Goal: Task Accomplishment & Management: Manage account settings

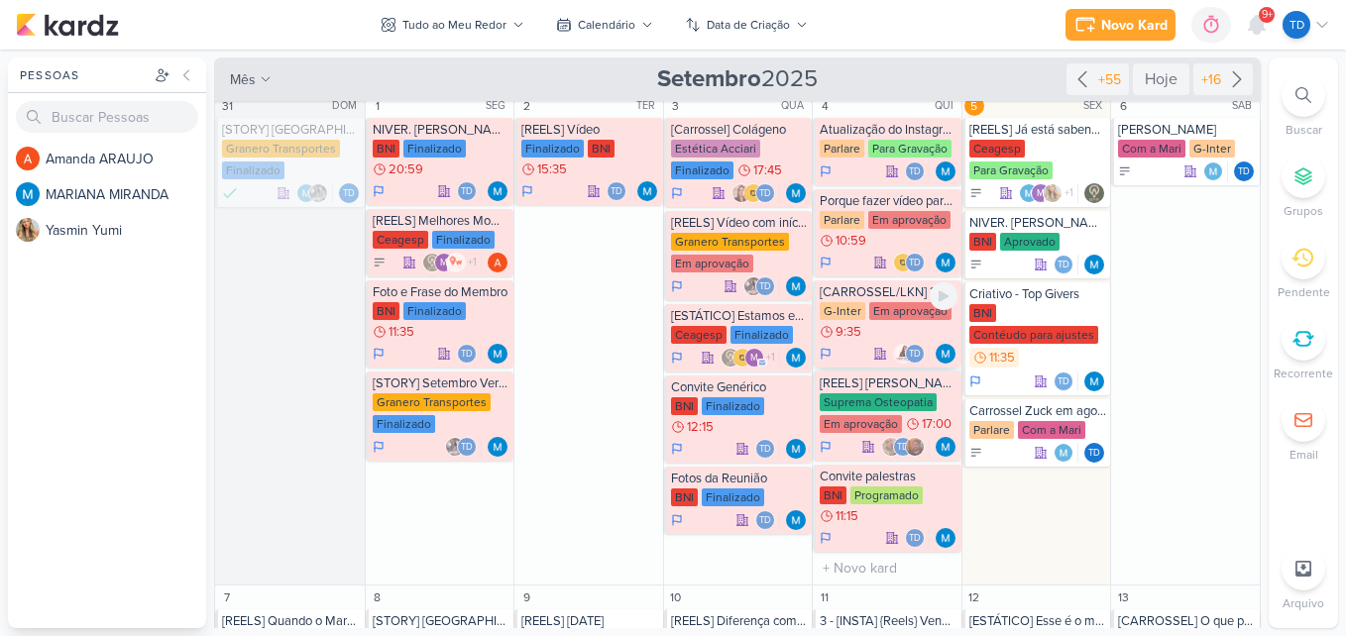
scroll to position [9, 0]
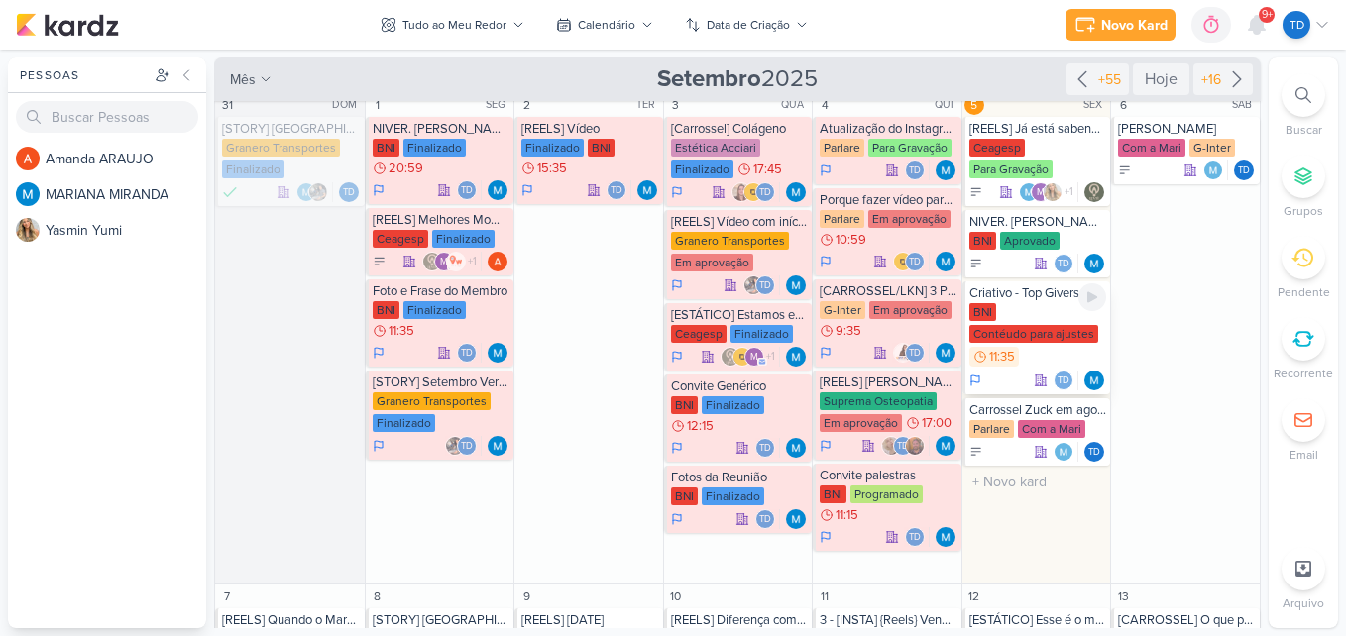
click at [1032, 341] on div "Contéudo para ajustes" at bounding box center [1033, 334] width 129 height 18
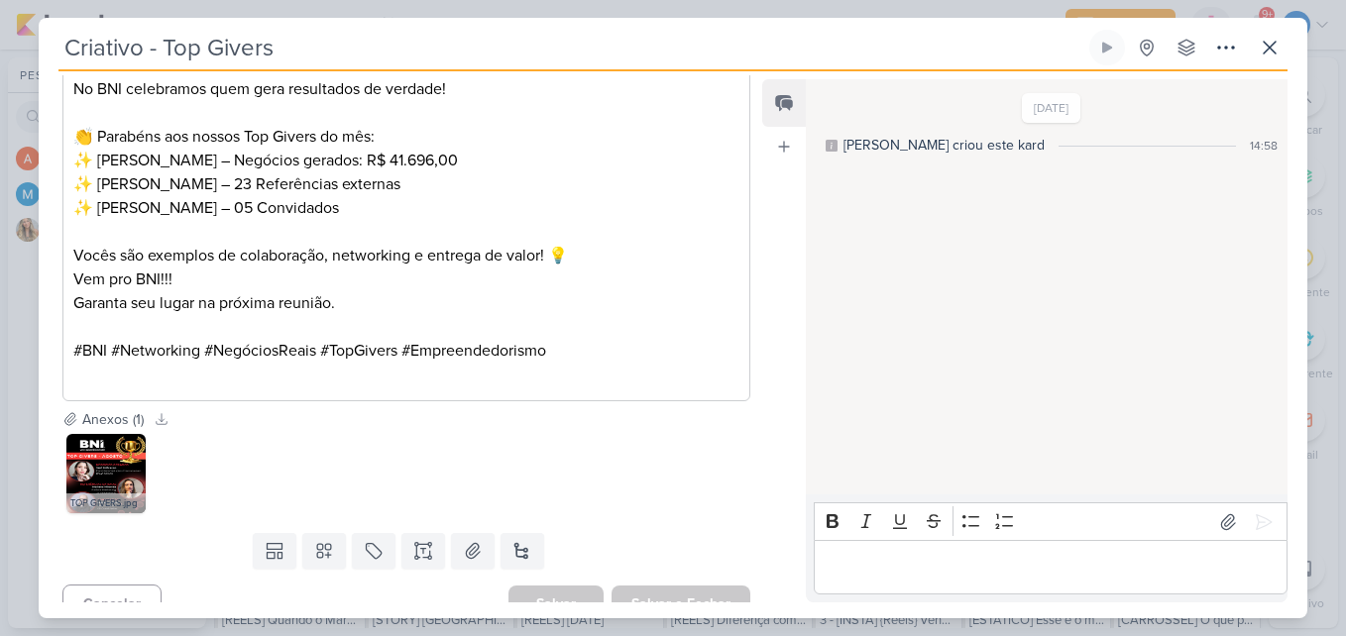
scroll to position [733, 0]
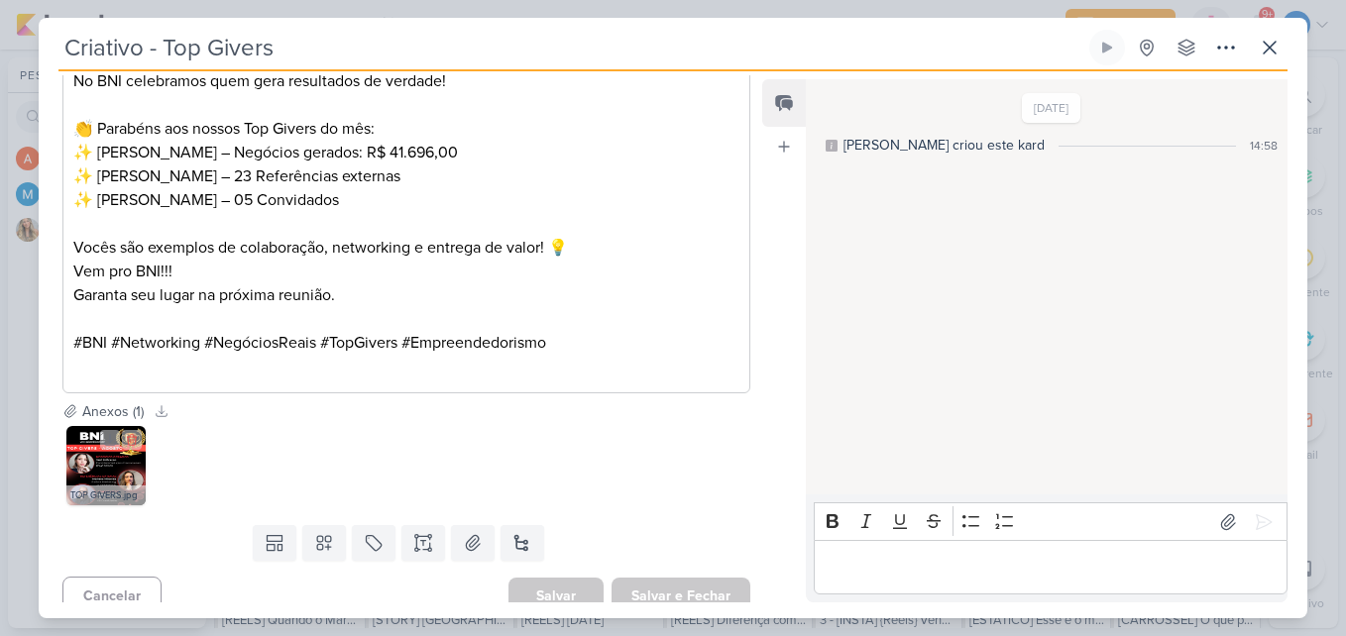
click at [106, 467] on img at bounding box center [105, 465] width 79 height 79
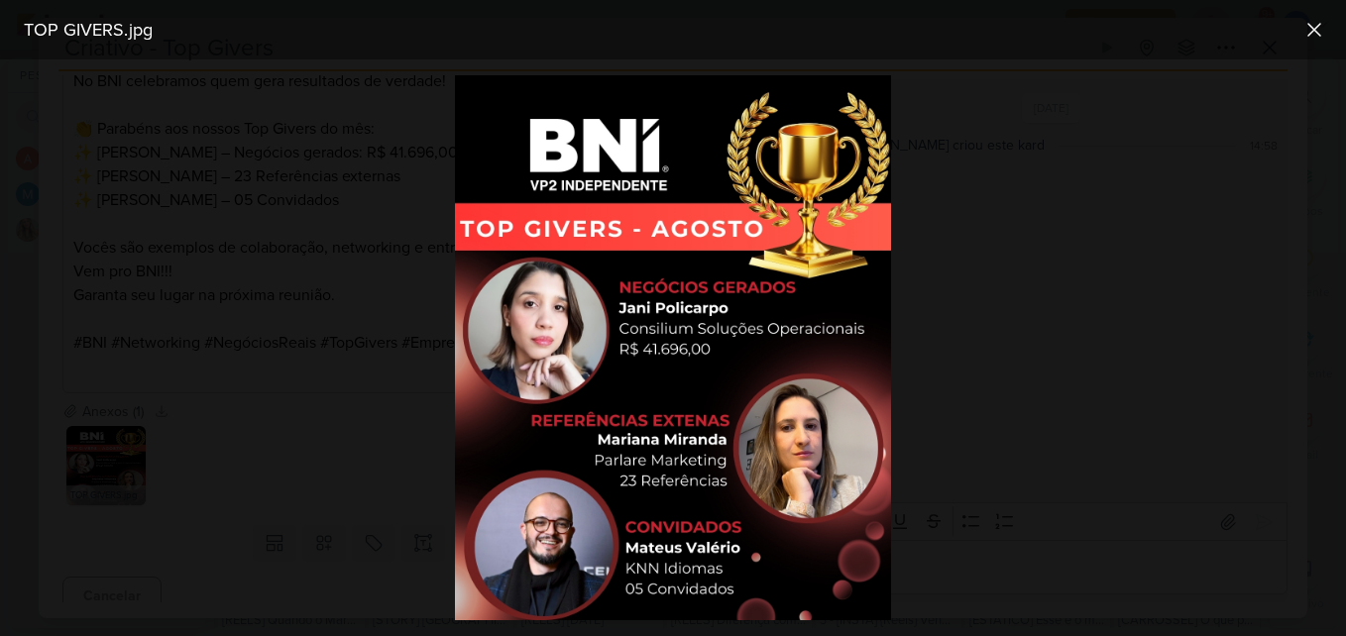
click at [421, 374] on div at bounding box center [673, 347] width 1346 height 577
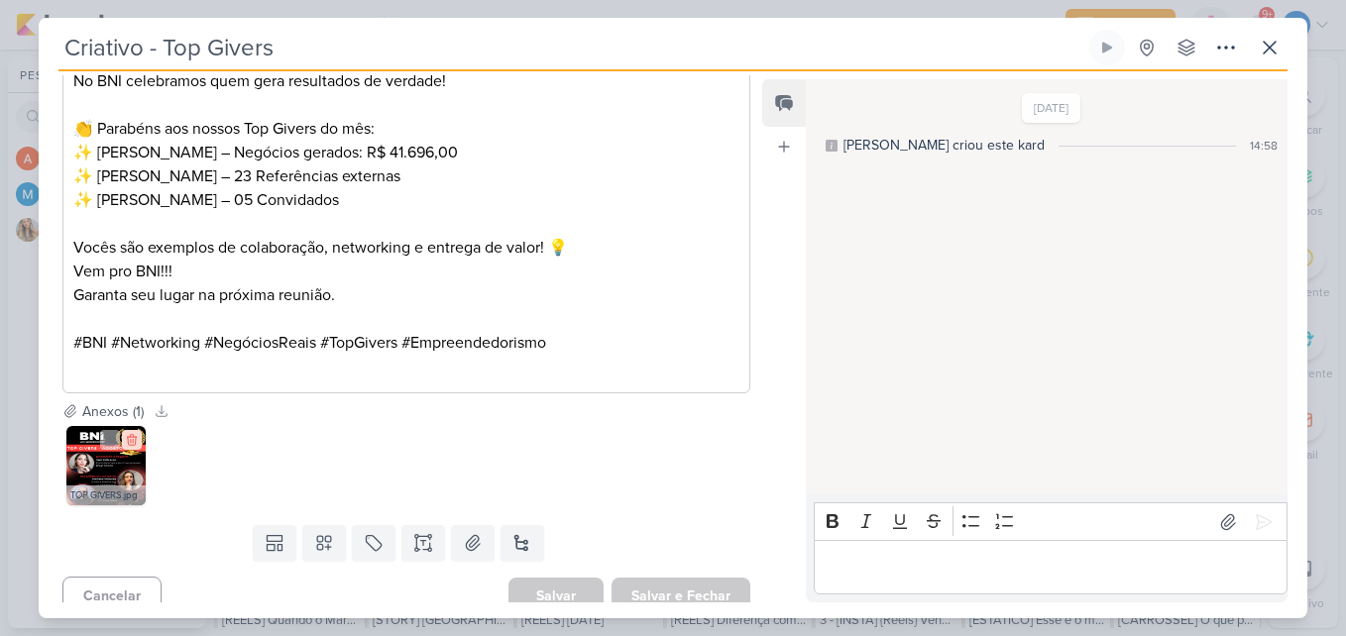
click at [133, 443] on icon at bounding box center [131, 440] width 9 height 11
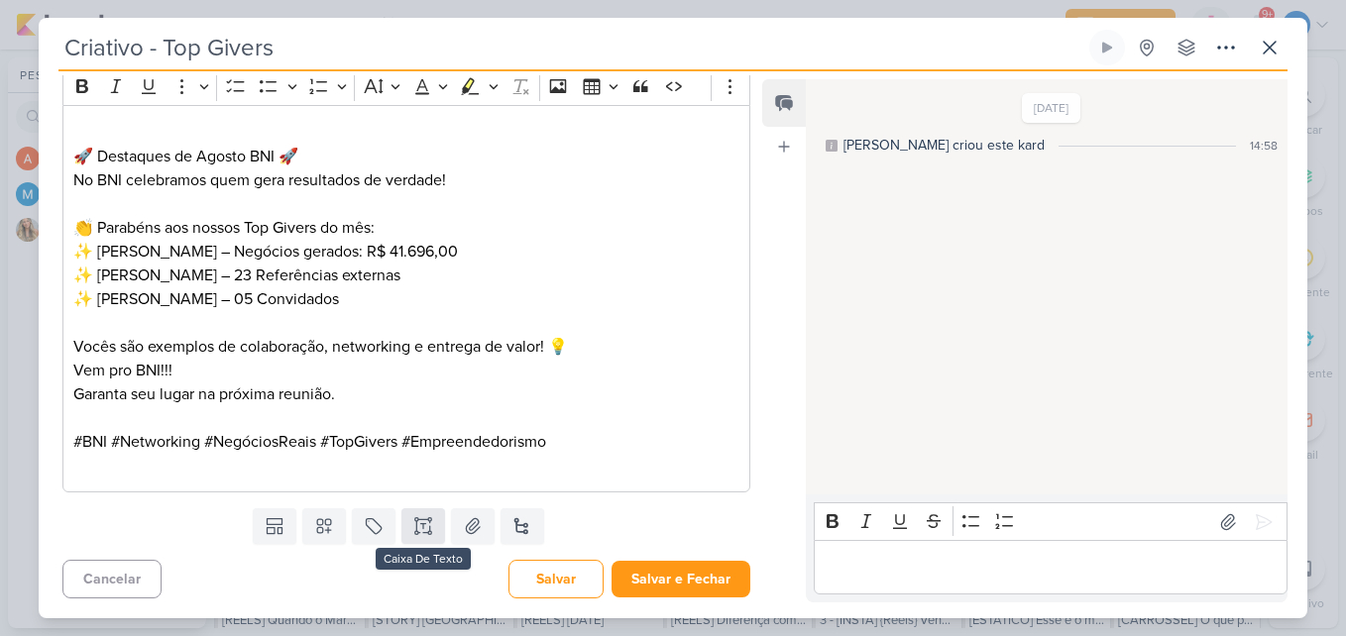
scroll to position [634, 0]
click at [474, 528] on icon at bounding box center [473, 525] width 14 height 15
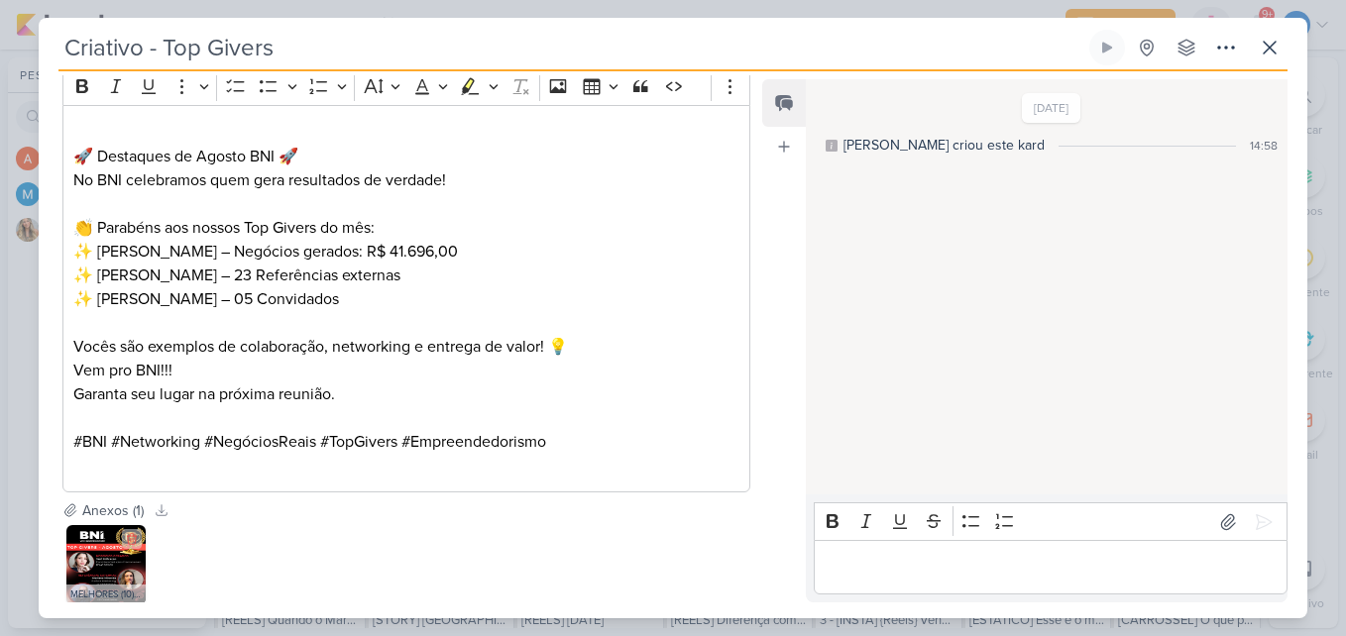
click at [117, 587] on div "MELHORES (10).jpg" at bounding box center [105, 595] width 79 height 20
click at [129, 580] on img at bounding box center [105, 564] width 79 height 79
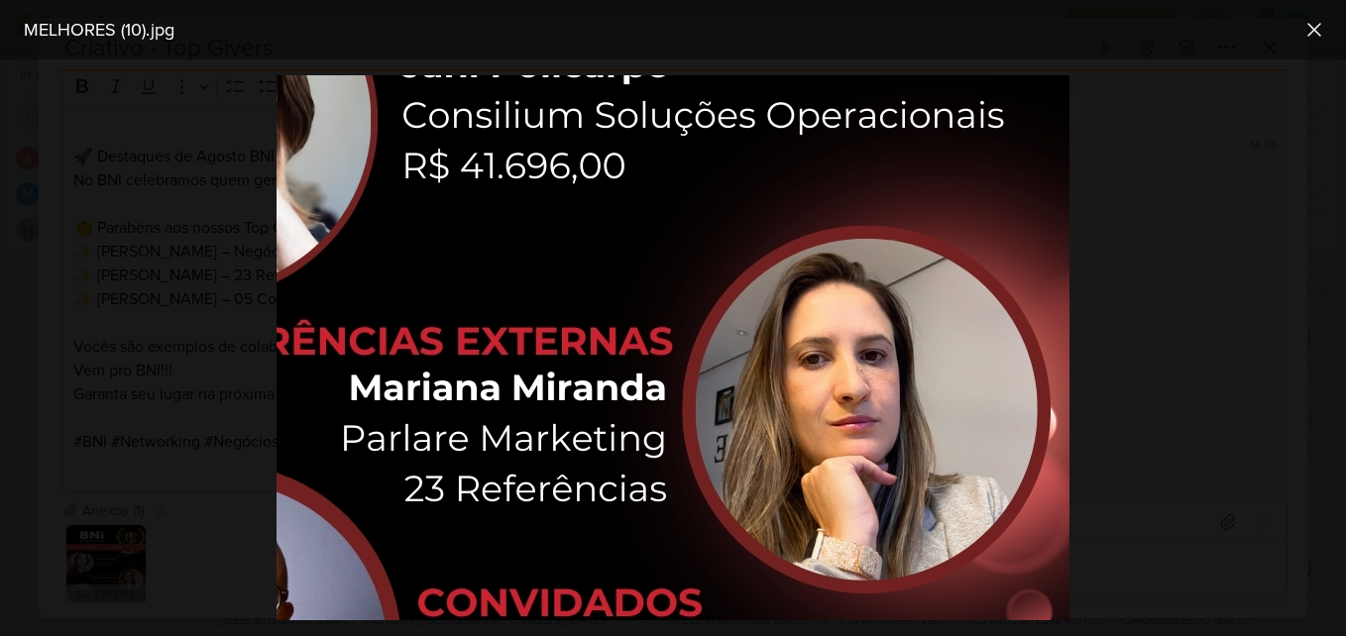
scroll to position [583, 292]
click at [1192, 332] on div at bounding box center [673, 347] width 1346 height 577
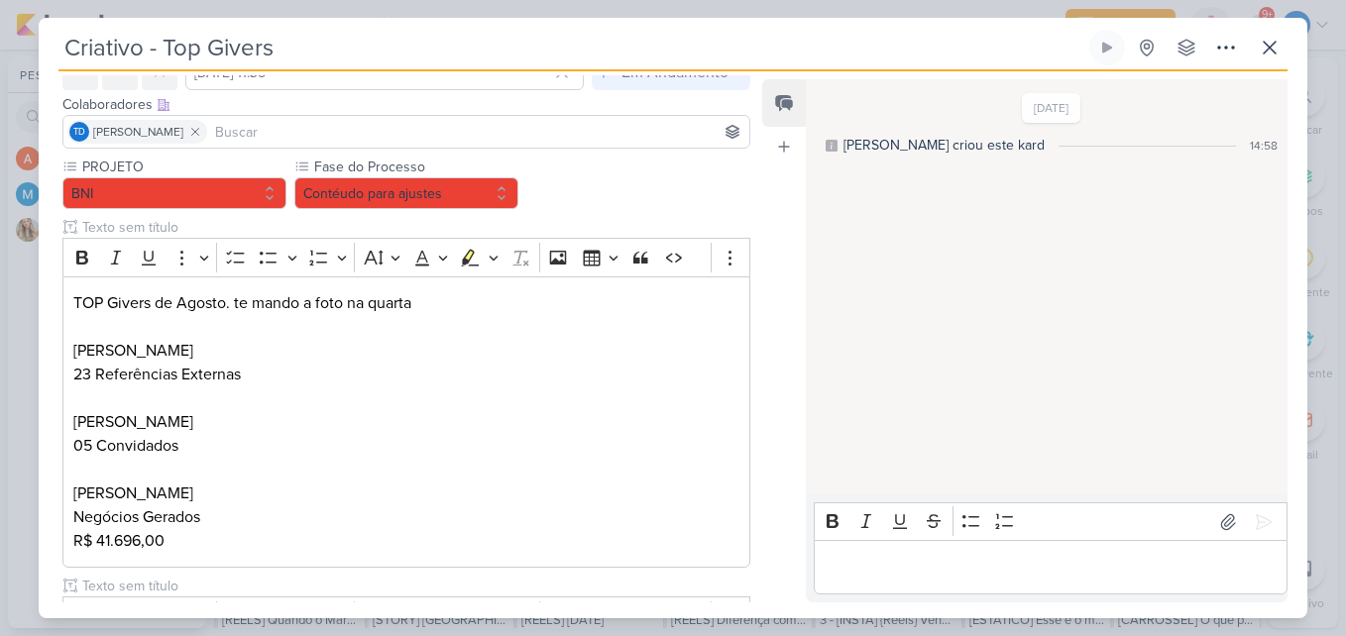
scroll to position [103, 0]
click at [498, 197] on button "Contéudo para ajustes" at bounding box center [406, 194] width 224 height 32
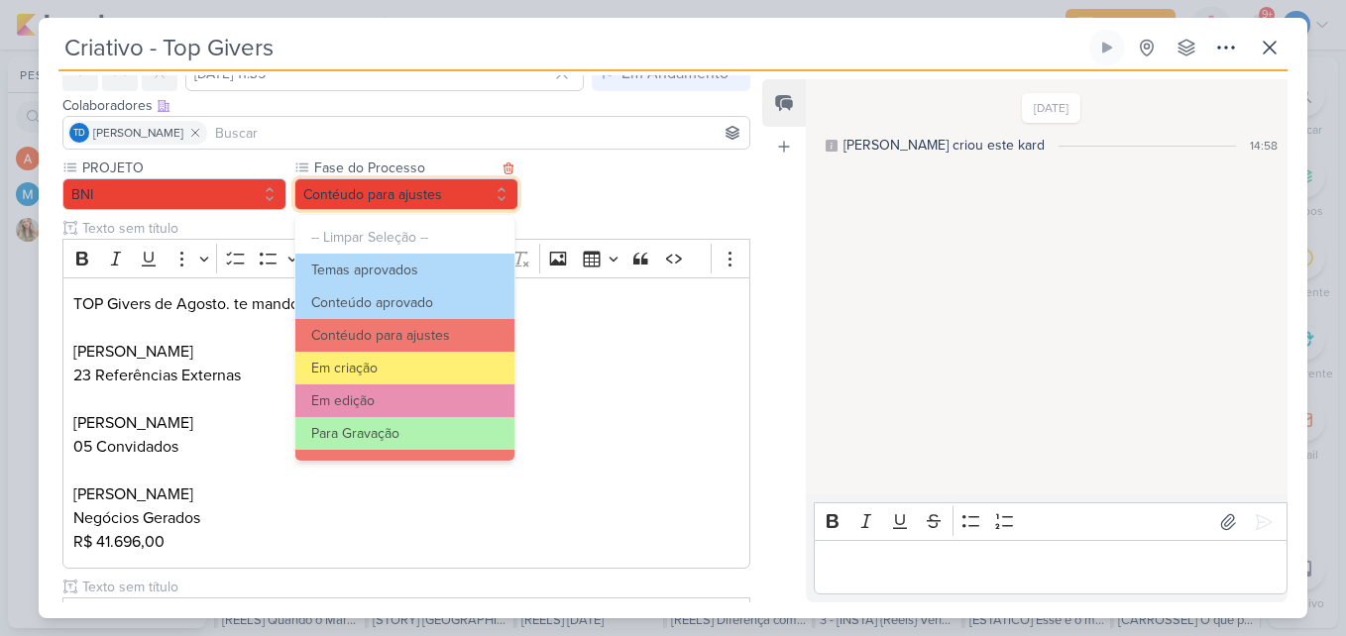
scroll to position [191, 0]
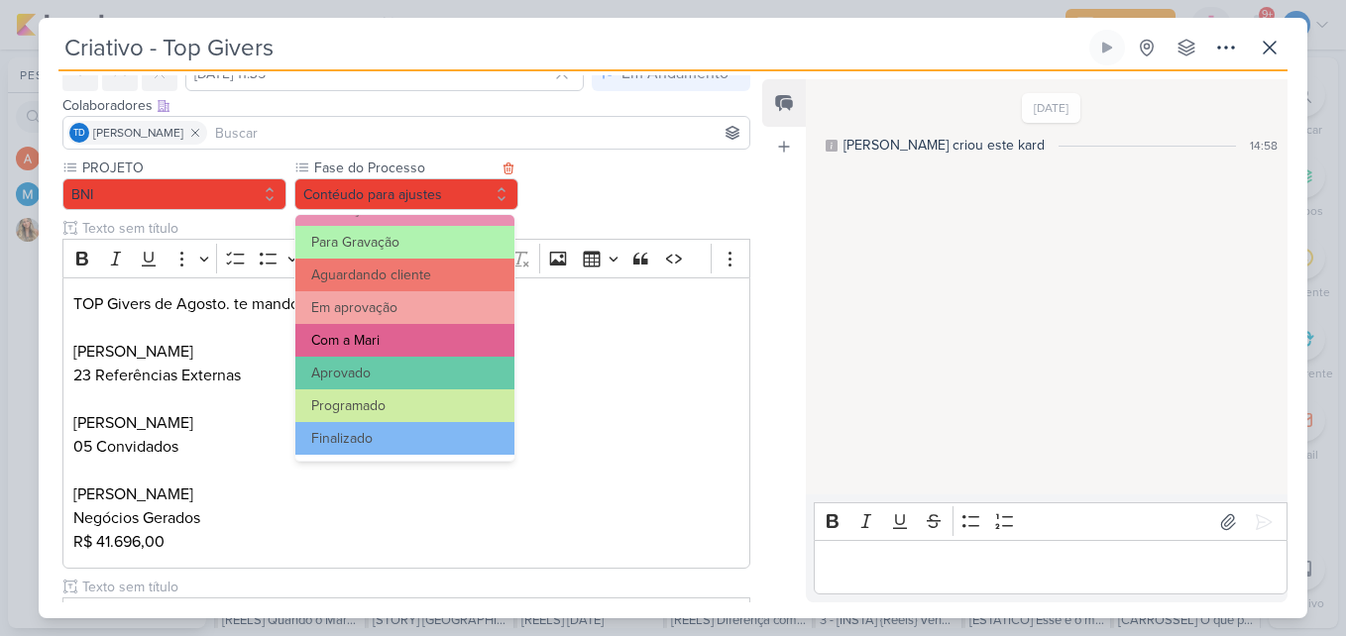
click at [393, 342] on button "Com a Mari" at bounding box center [404, 340] width 219 height 33
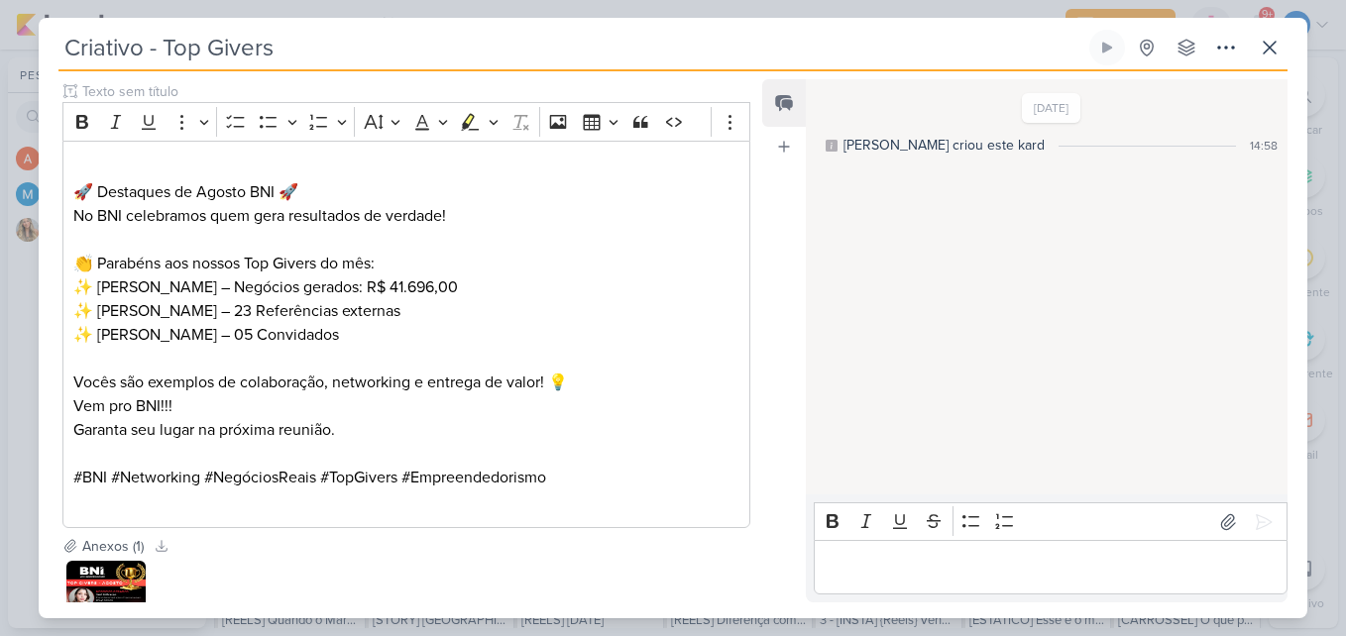
scroll to position [750, 0]
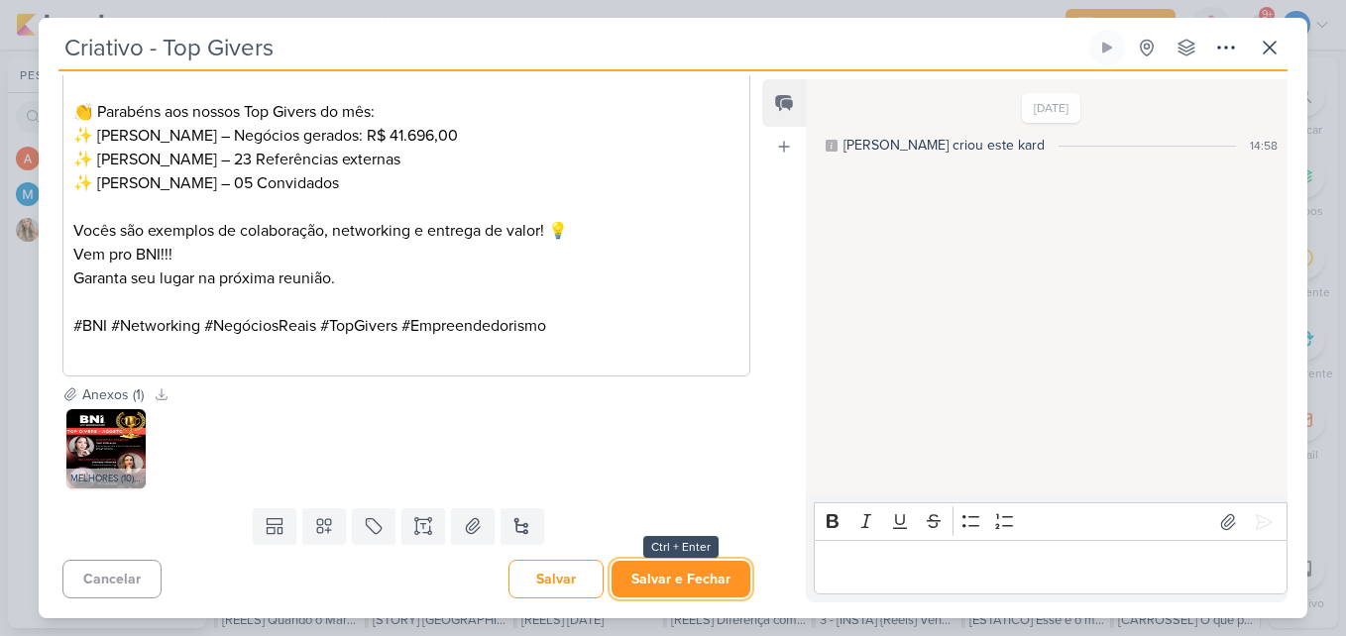
click at [695, 569] on button "Salvar e Fechar" at bounding box center [680, 579] width 139 height 37
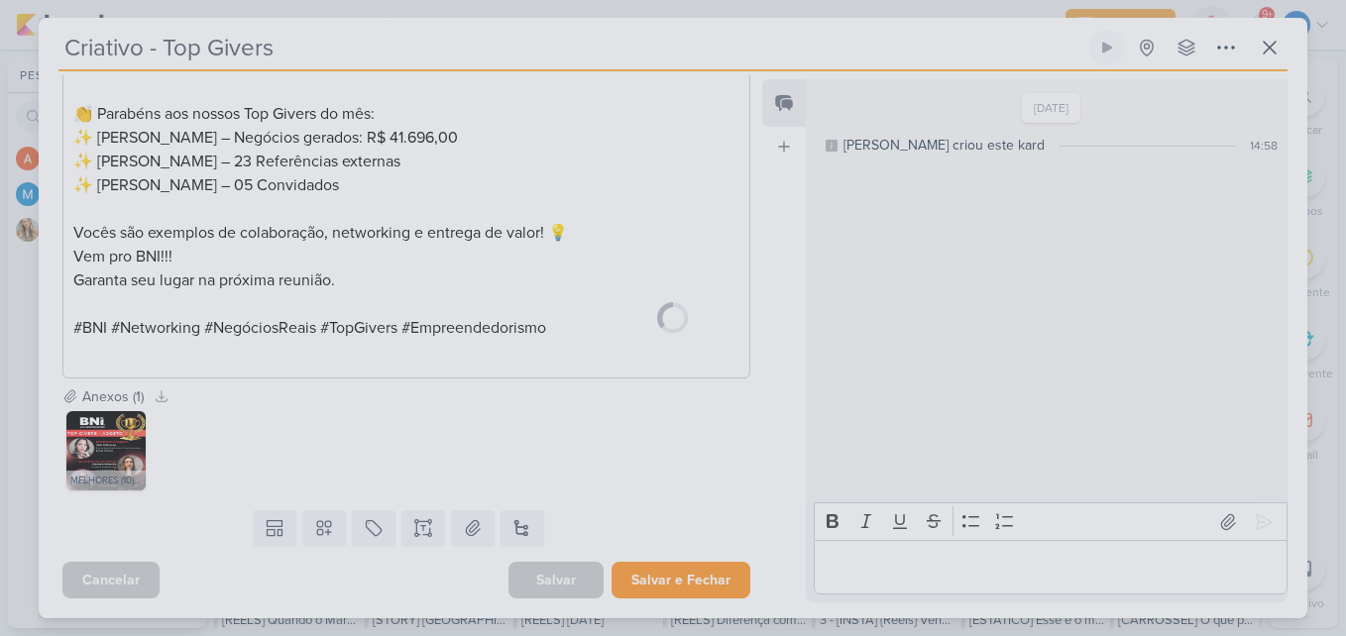
scroll to position [748, 0]
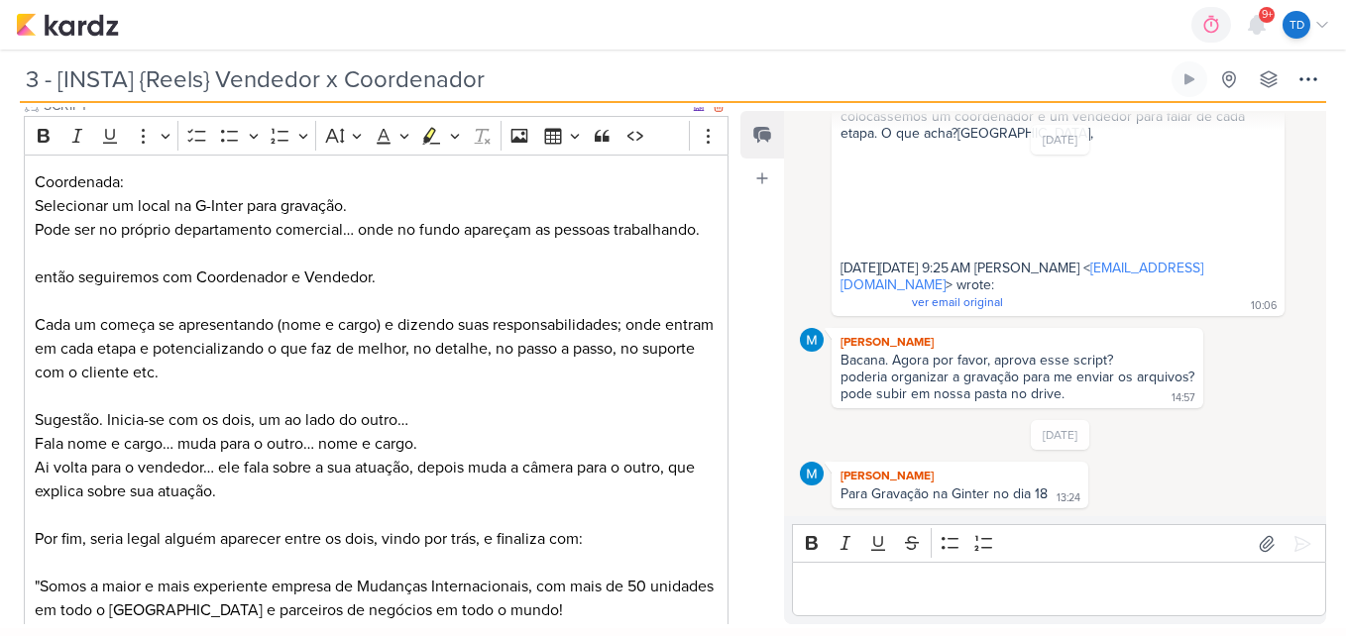
drag, startPoint x: 548, startPoint y: 309, endPoint x: 550, endPoint y: 253, distance: 56.5
click at [550, 253] on p "Coordenada: Selecionar um local na G-Inter para gravação. Pode ser no próprio d…" at bounding box center [377, 408] width 684 height 476
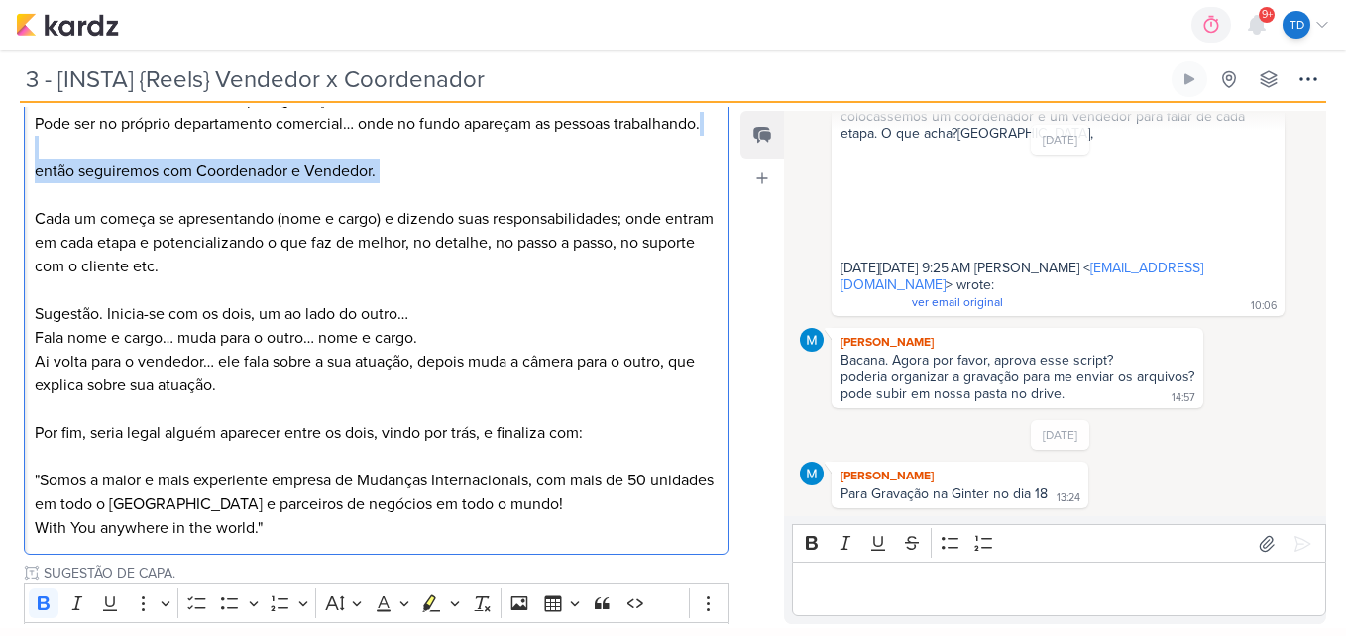
scroll to position [815, 0]
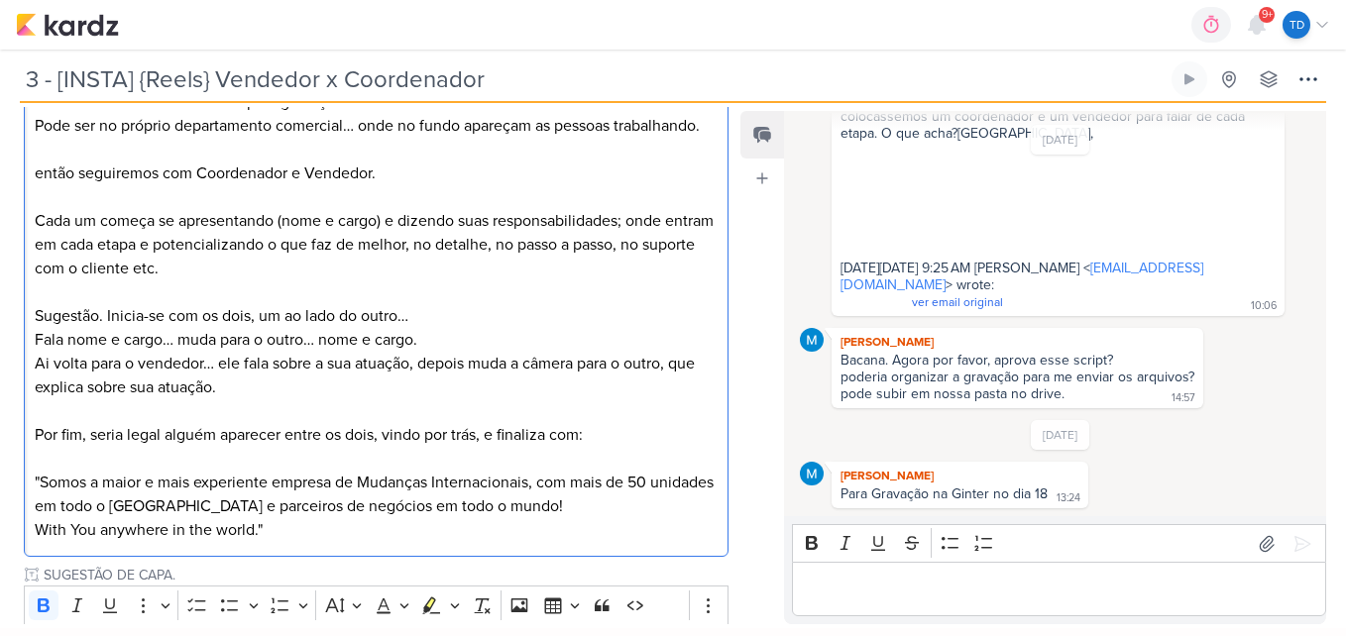
click at [550, 253] on p "Coordenada: Selecionar um local na G-Inter para gravação. Pode ser no próprio d…" at bounding box center [377, 304] width 684 height 476
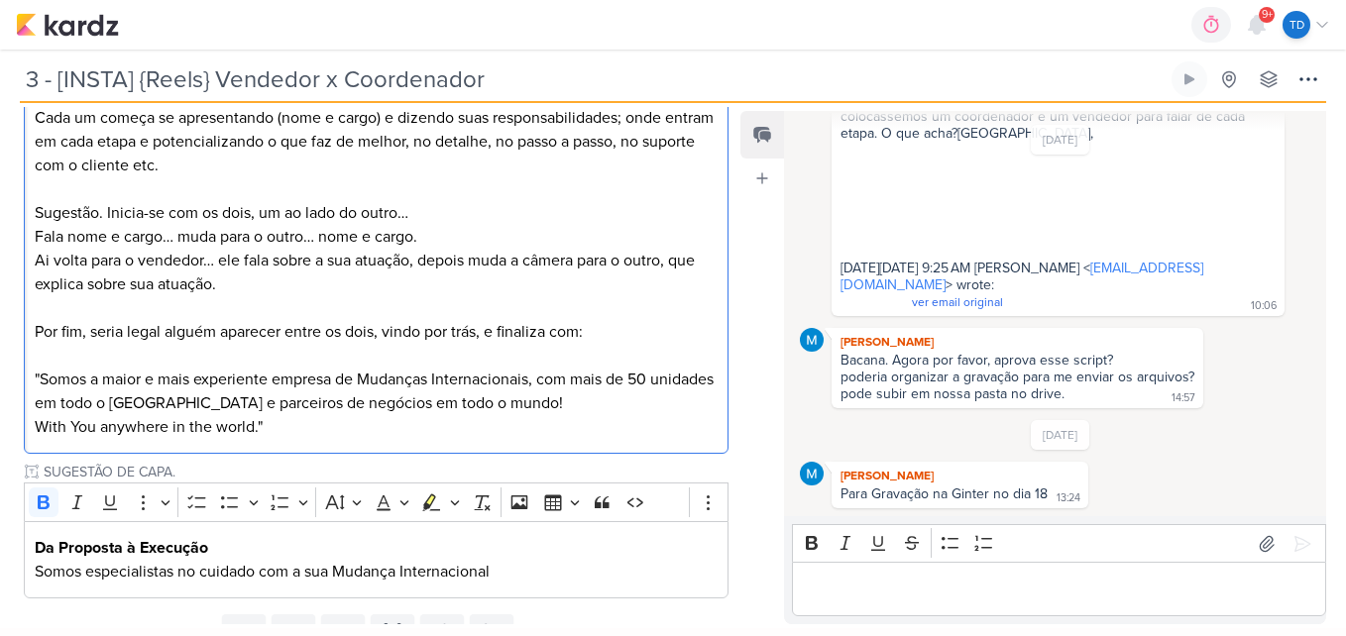
scroll to position [1000, 0]
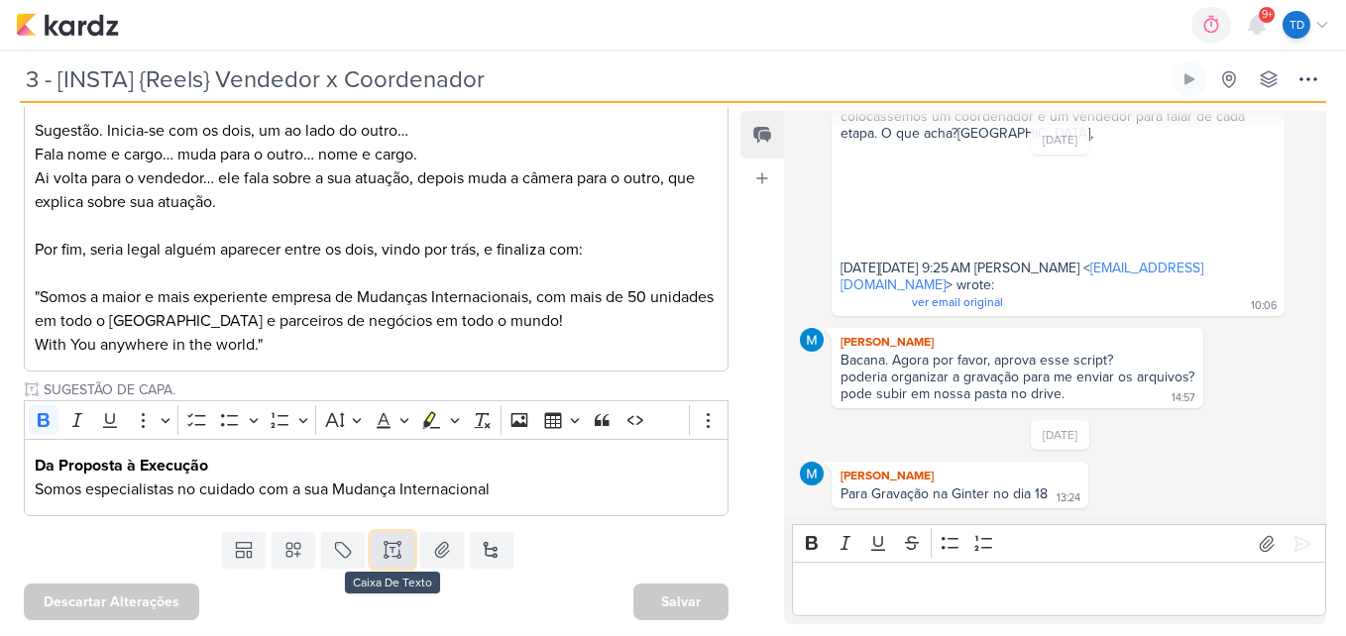
click at [394, 532] on button at bounding box center [393, 550] width 44 height 36
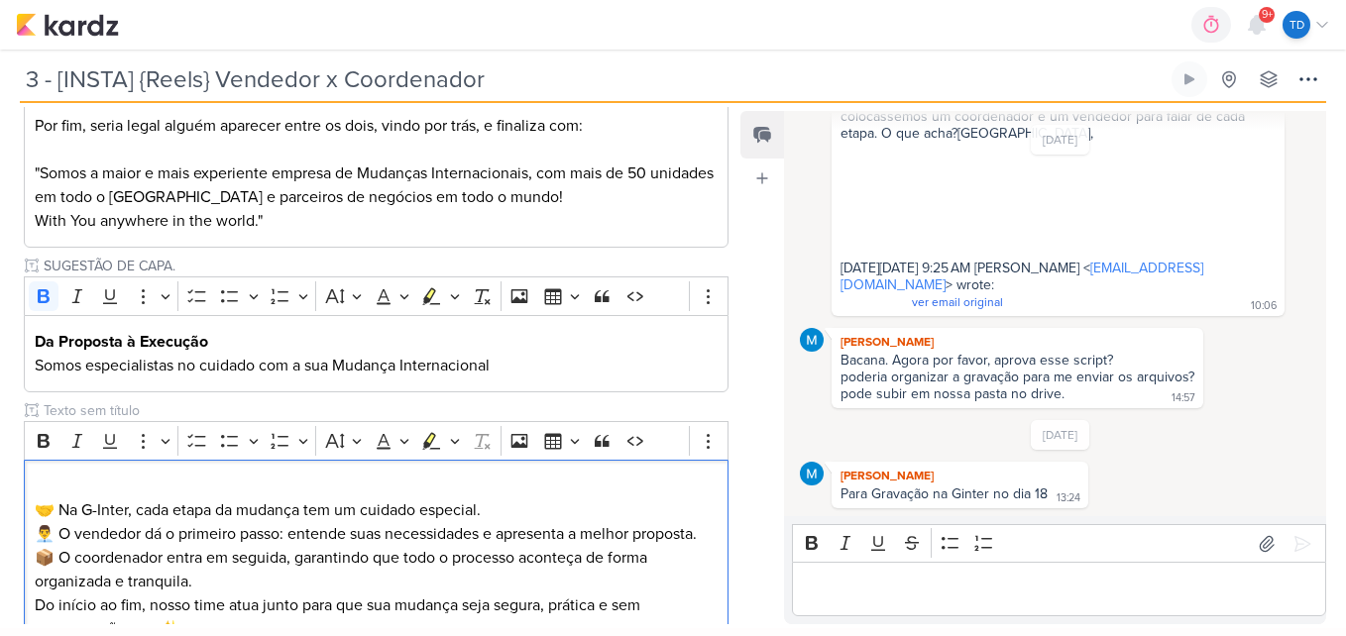
scroll to position [1162, 0]
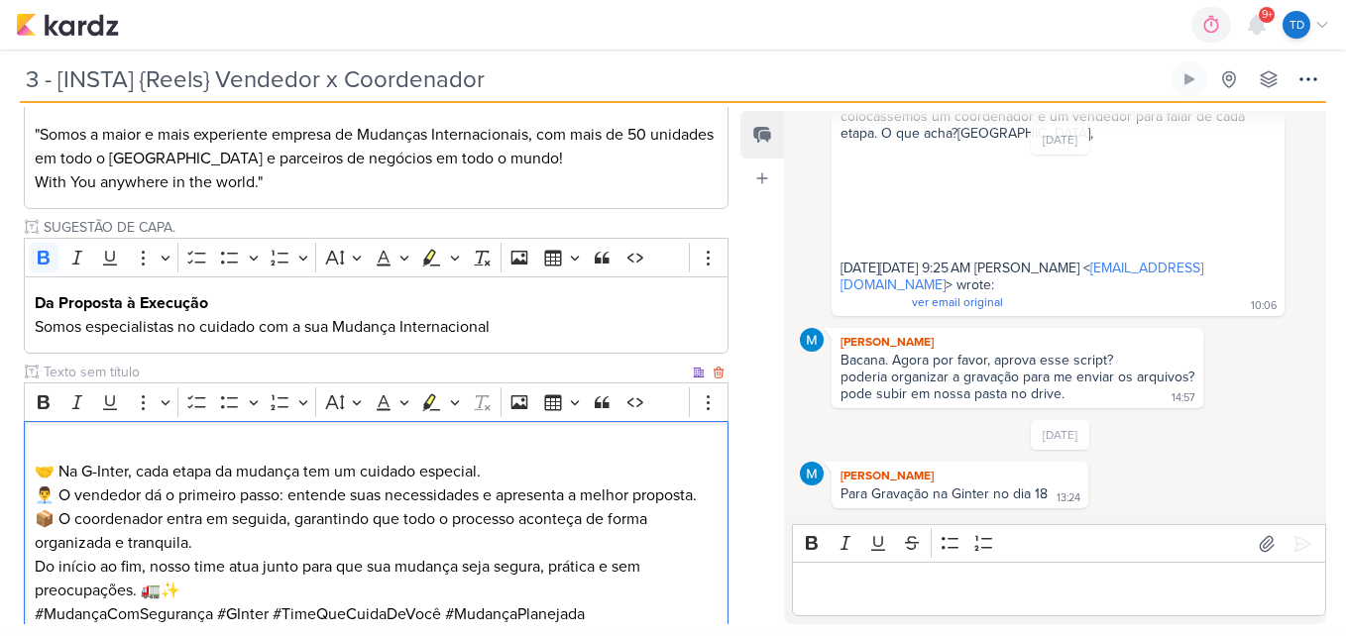
click at [508, 471] on p "🤝 Na G-Inter, cada etapa da mudança tem um cuidado especial. 👨‍💼 O vendedor dá …" at bounding box center [377, 495] width 684 height 119
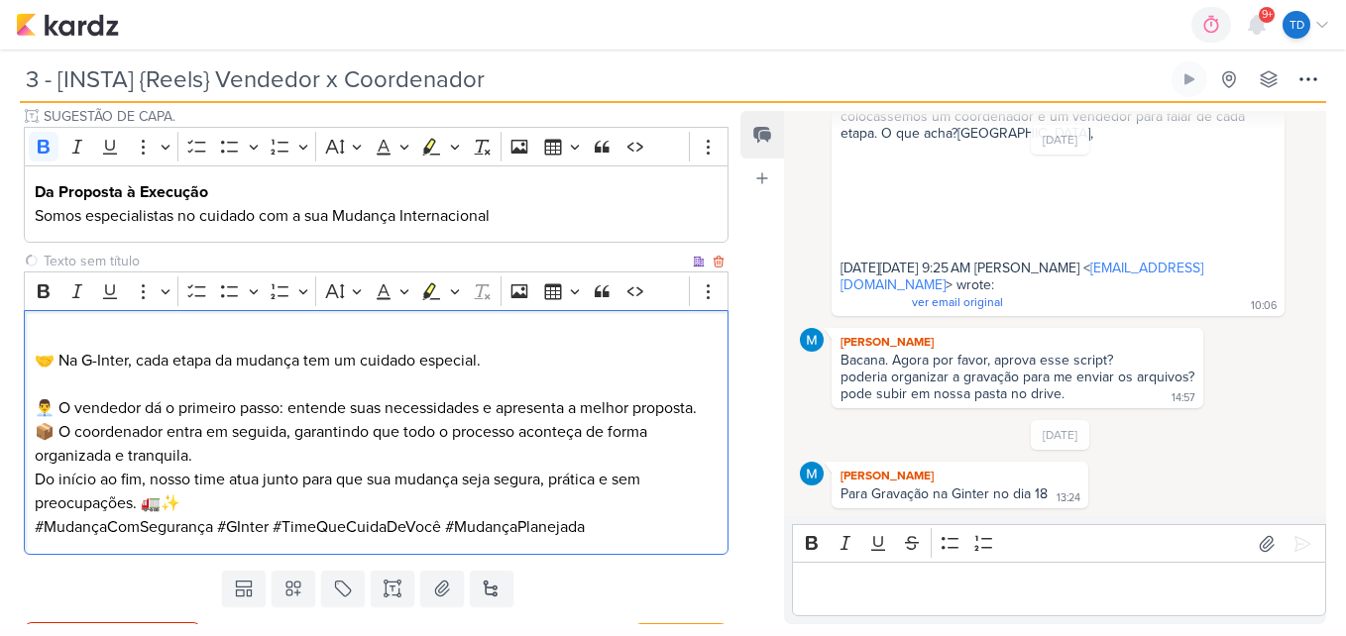
scroll to position [1274, 0]
click at [217, 453] on p "⁠⁠⁠⁠⁠⁠⁠ 👨‍💼 O vendedor dá o primeiro passo: entende suas necessidades e apresen…" at bounding box center [377, 419] width 684 height 95
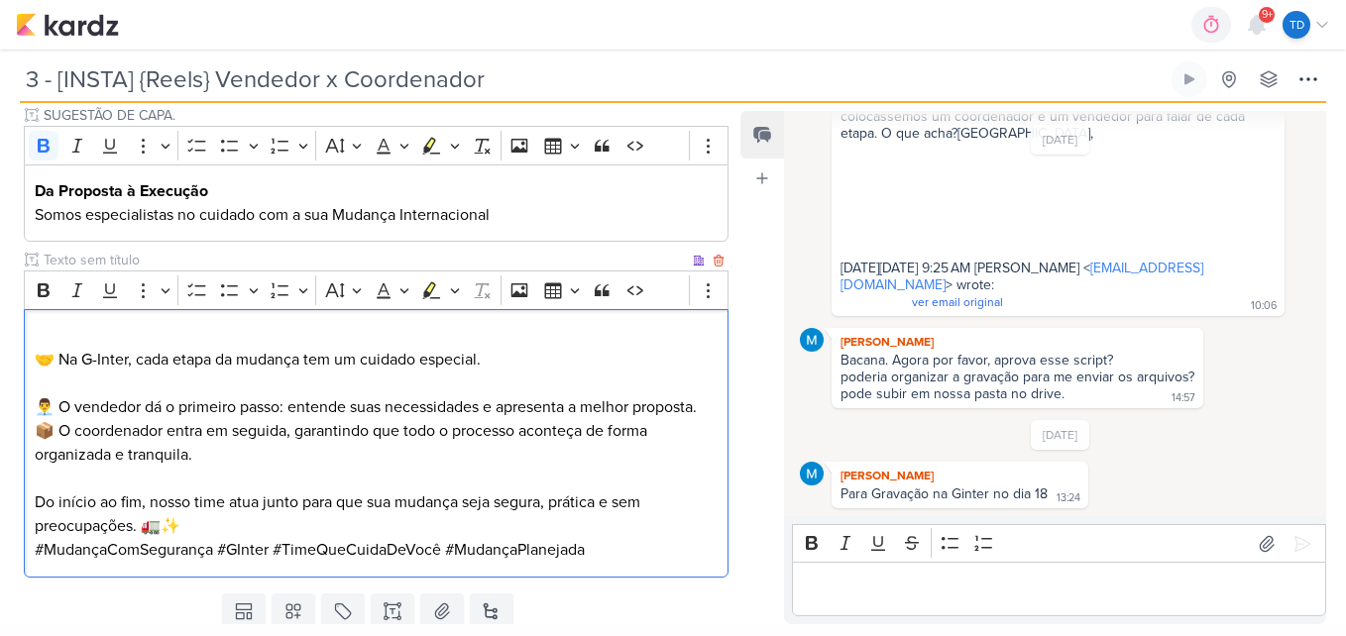
click at [244, 523] on p "Do início ao fim, nosso time atua junto para que sua mudança seja segura, práti…" at bounding box center [377, 514] width 684 height 48
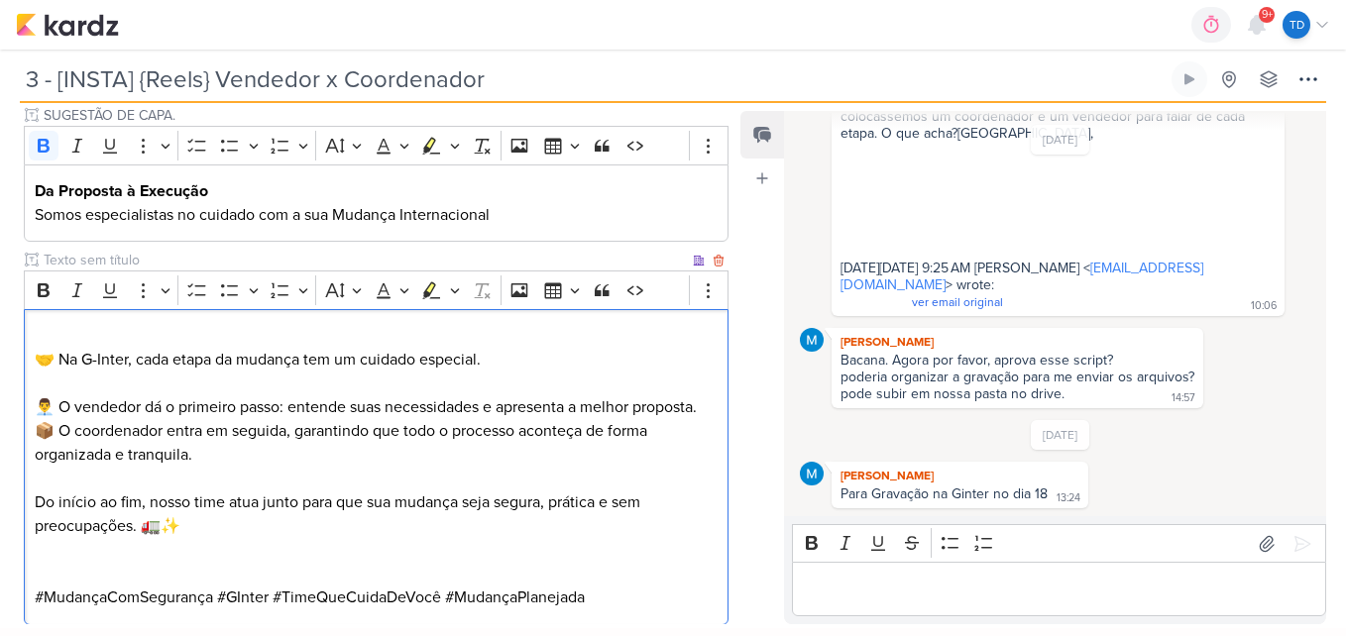
click at [235, 534] on p "Do início ao fim, nosso time atua junto para que sua mudança seja segura, práti…" at bounding box center [377, 514] width 684 height 48
click at [237, 445] on p "👨‍💼 O vendedor dá o primeiro passo: entende suas necessidades e apresenta a mel…" at bounding box center [377, 419] width 684 height 95
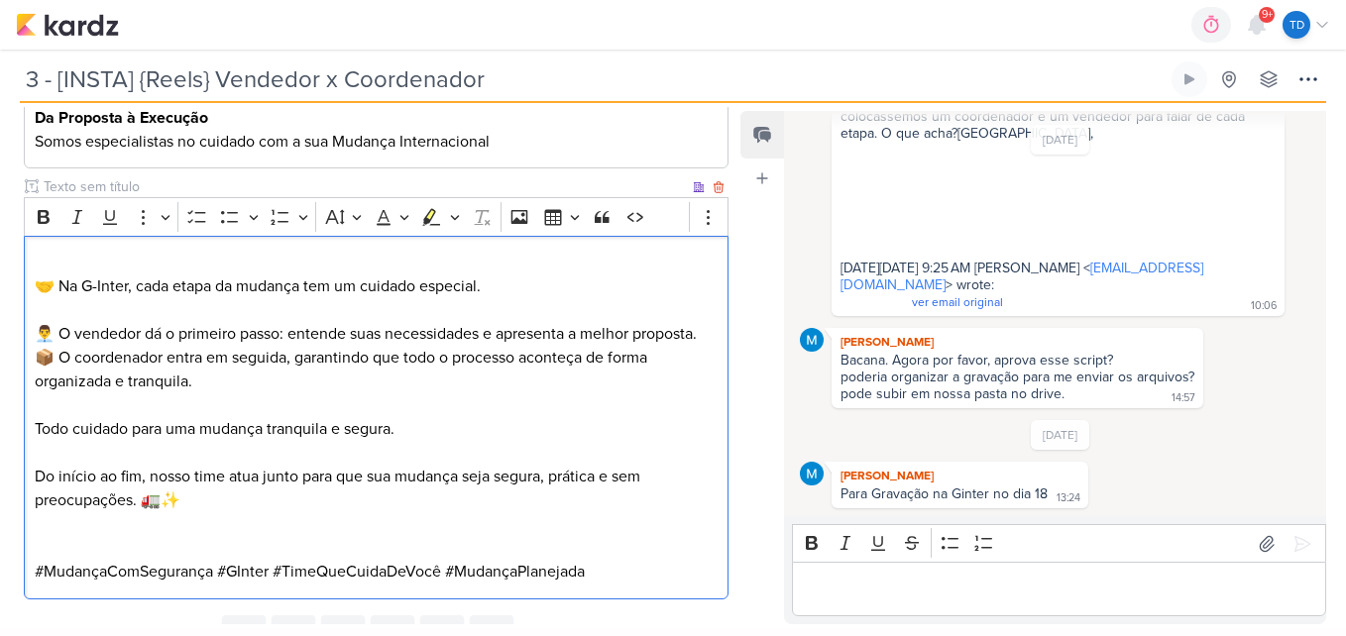
scroll to position [1349, 0]
click at [551, 476] on p "Do início ao fim, nosso time atua junto para que sua mudança seja segura, práti…" at bounding box center [377, 488] width 684 height 48
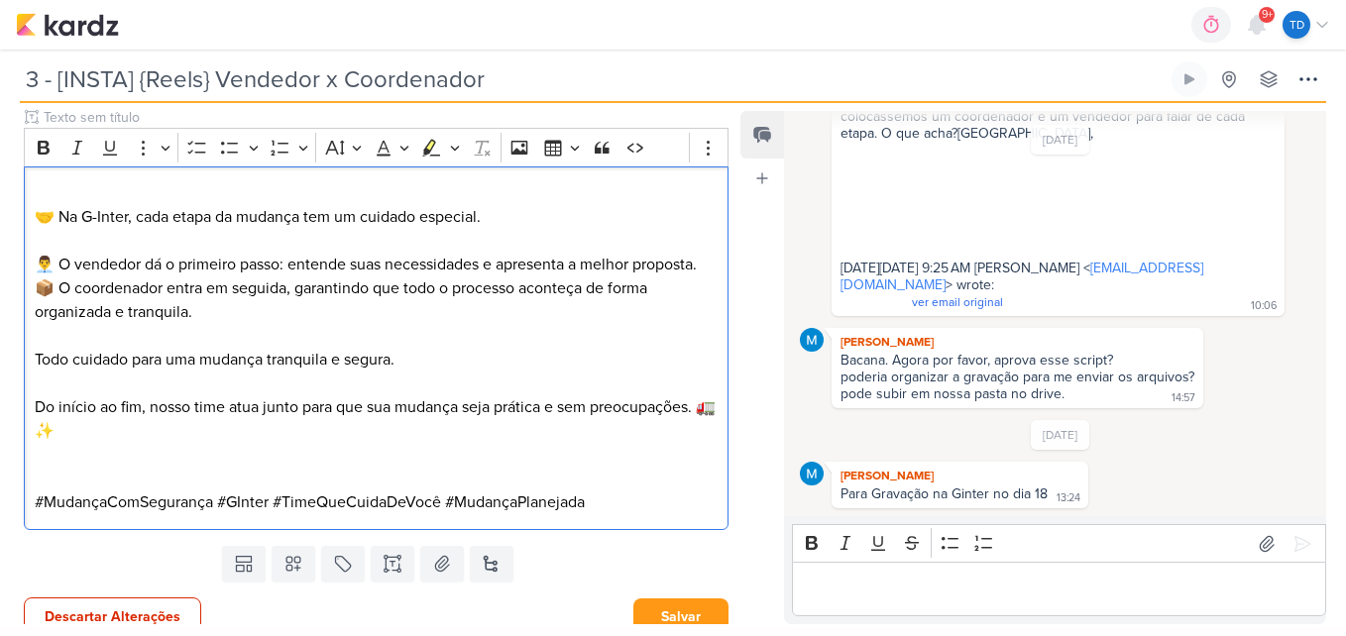
scroll to position [1433, 0]
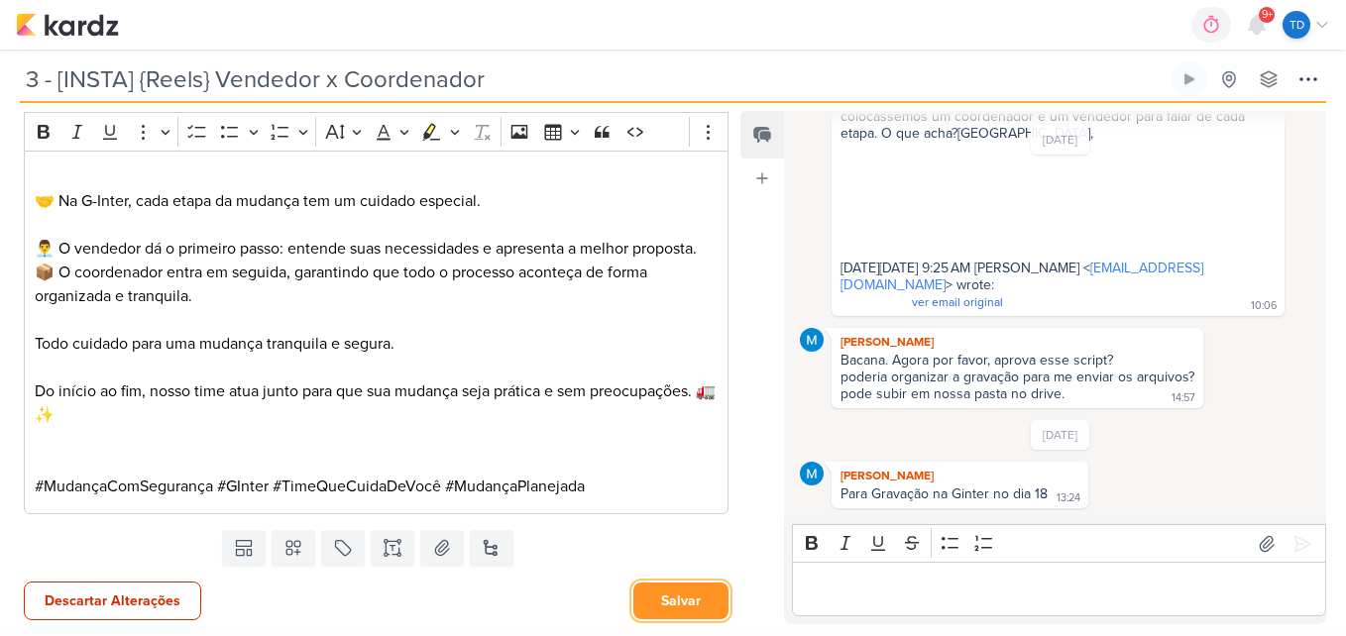
click at [686, 612] on button "Salvar" at bounding box center [680, 601] width 95 height 37
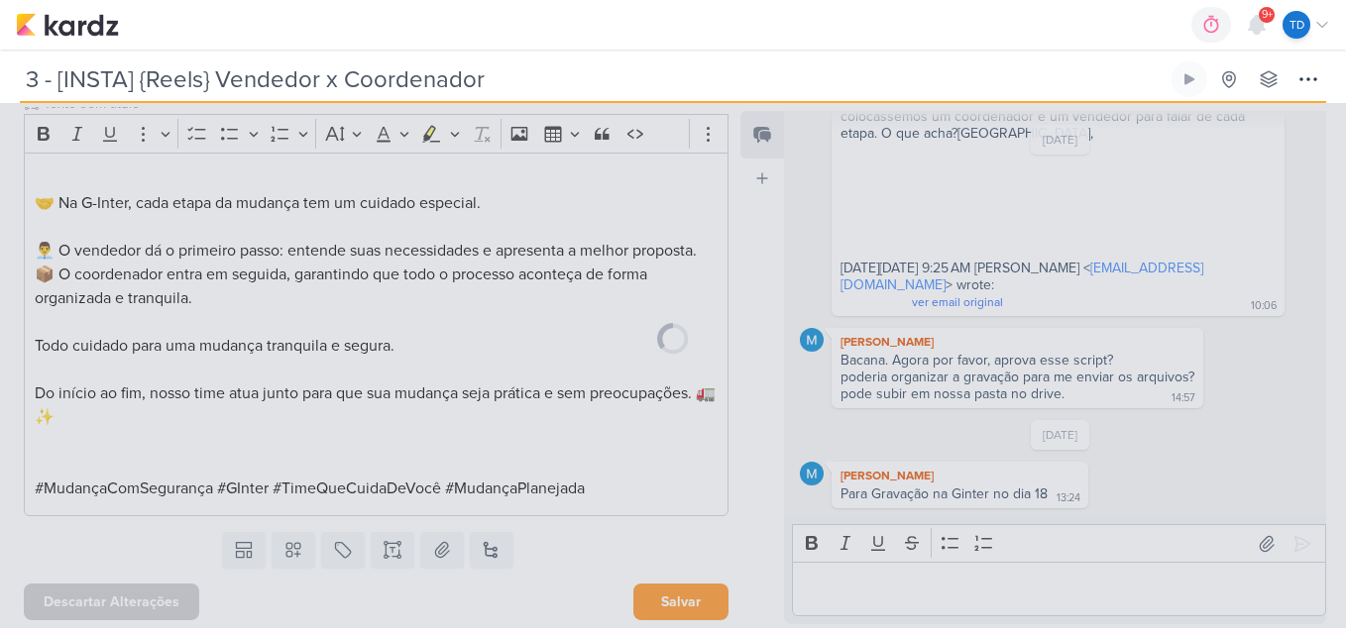
scroll to position [1431, 0]
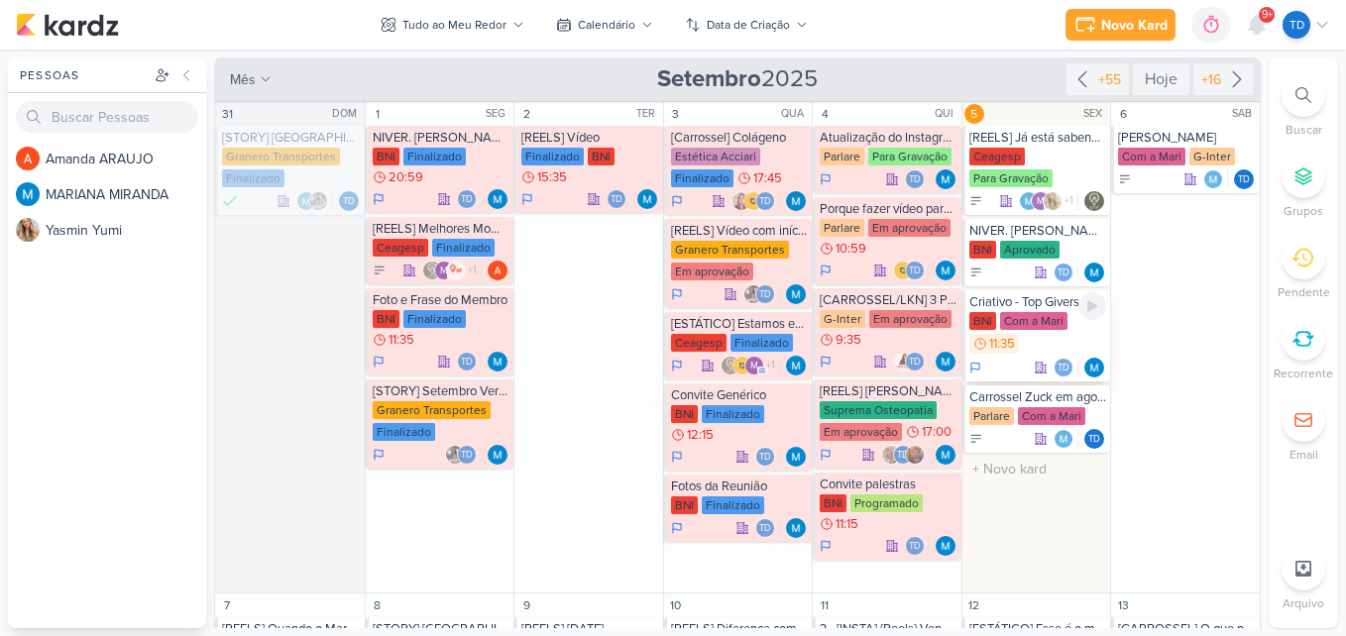
click at [1005, 319] on div "Com a Mari" at bounding box center [1033, 321] width 67 height 18
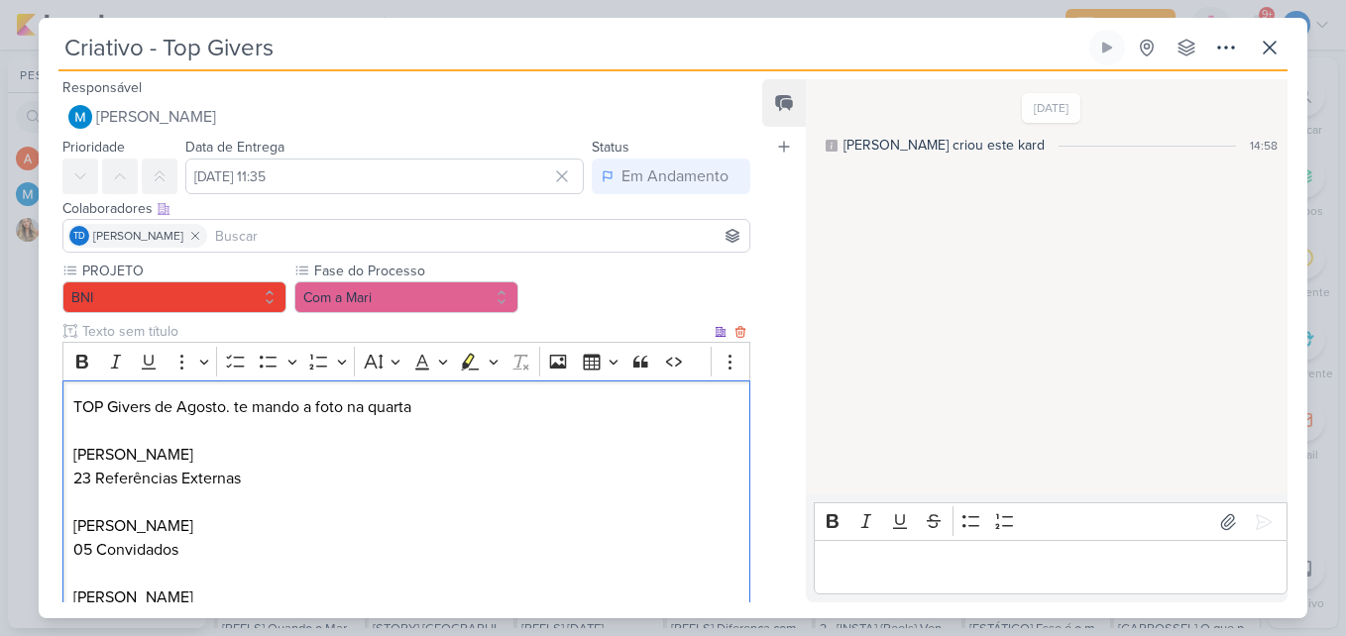
click at [243, 445] on p "Mariana Miranda" at bounding box center [406, 455] width 666 height 24
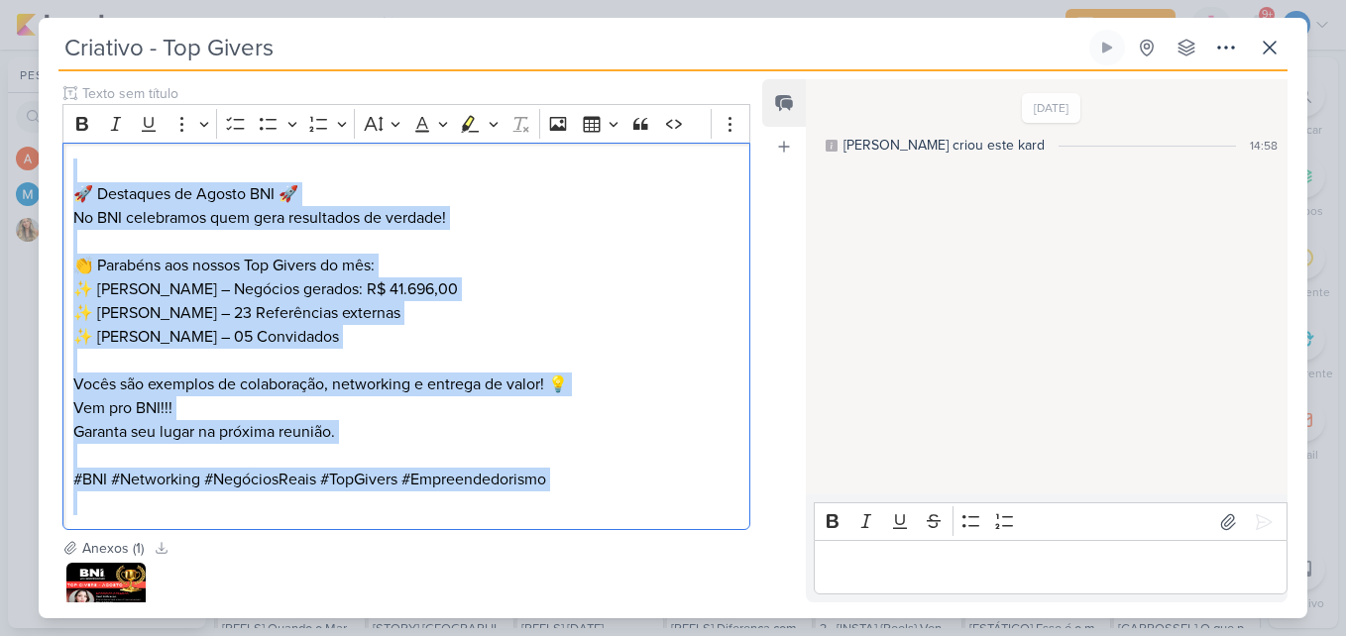
scroll to position [750, 0]
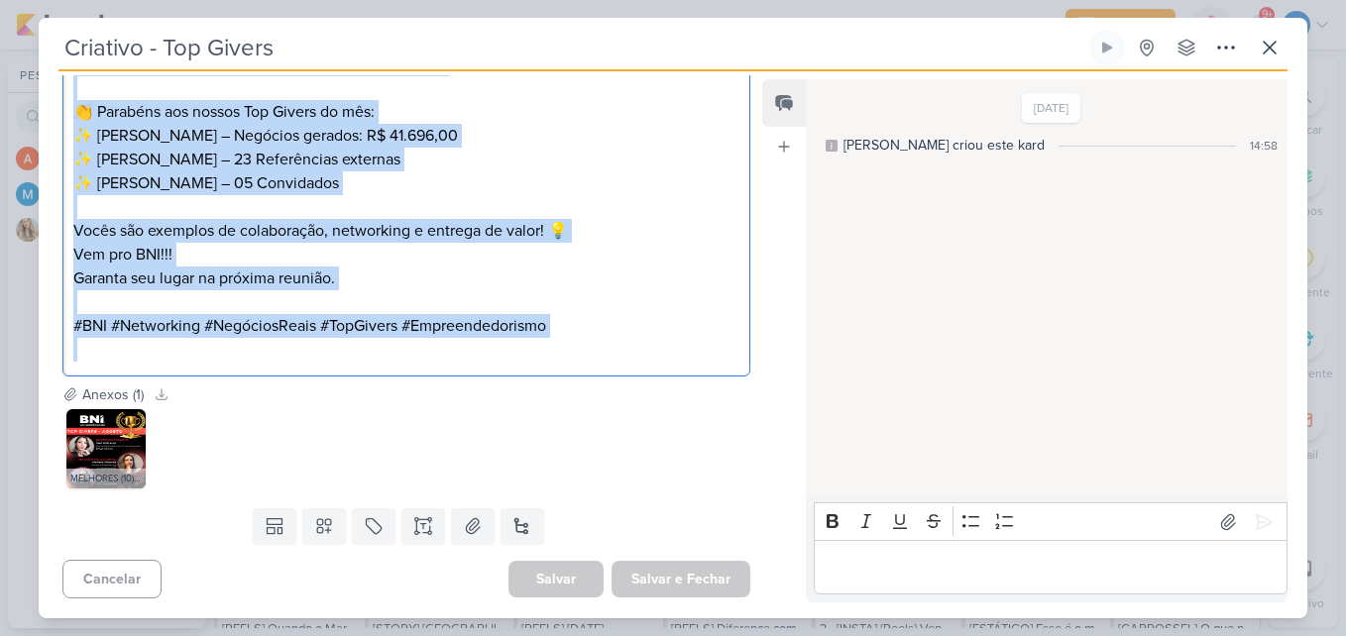
drag, startPoint x: 72, startPoint y: 283, endPoint x: 540, endPoint y: 373, distance: 476.1
click at [540, 373] on div "⁠⁠⁠⁠⁠⁠⁠ 🚀 Destaques de Agosto BNI 🚀 No BNI celebramos quem gera resultados de v…" at bounding box center [406, 182] width 688 height 387
copy div "⁠⁠⁠⁠⁠⁠⁠ 🚀 Destaques de Agosto BNI 🚀 No BNI celebramos quem gera resultados de v…"
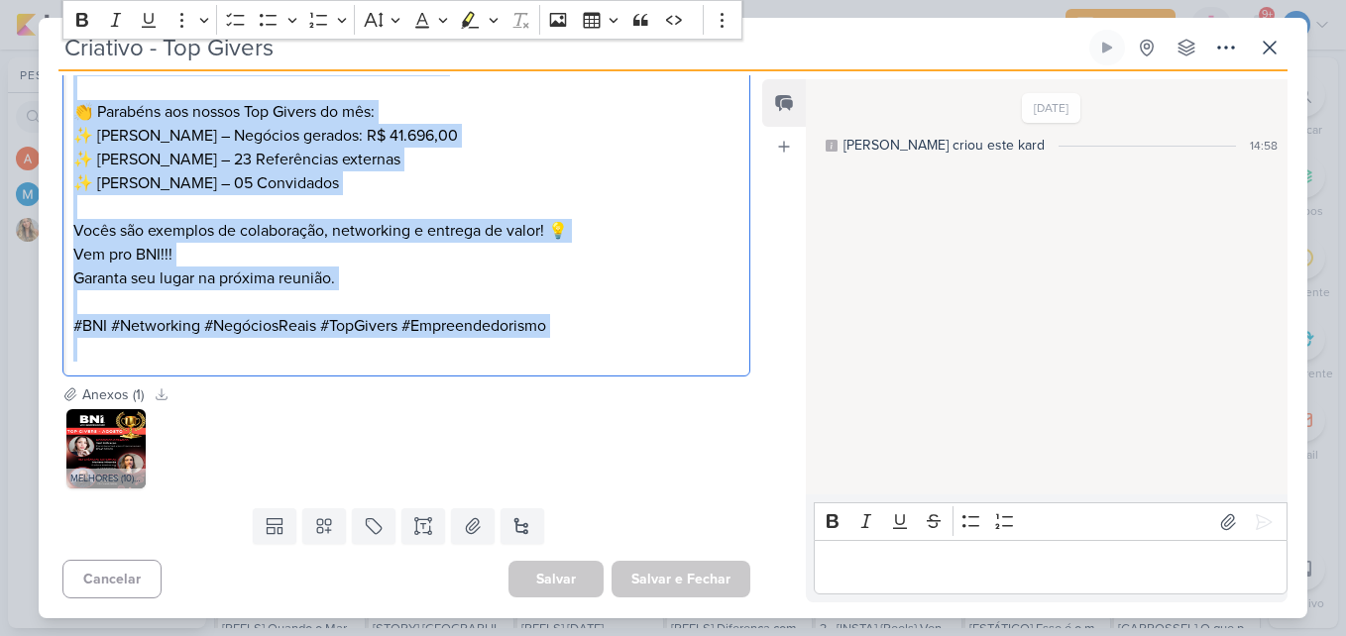
click at [576, 164] on p "✨ Jani Policarpo – Negócios gerados: R$ 41.696,00 ✨ Mariana Miranda – 23 Referê…" at bounding box center [406, 159] width 666 height 71
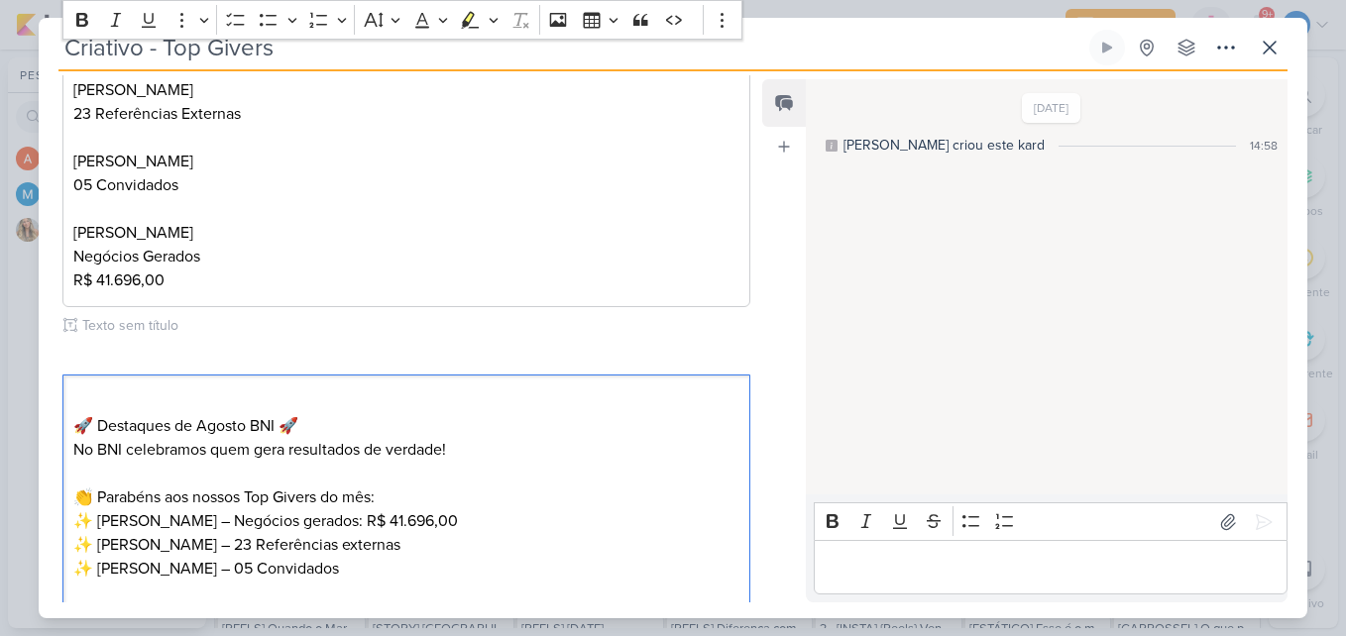
scroll to position [0, 0]
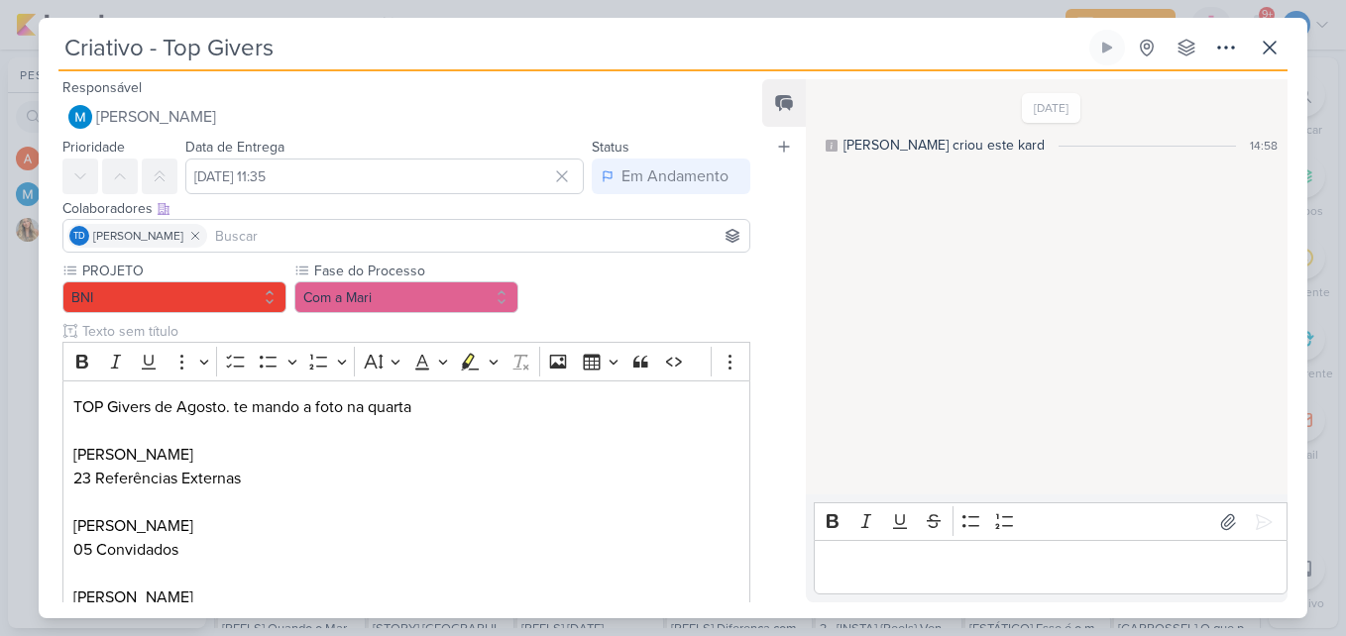
click at [453, 310] on button "Com a Mari" at bounding box center [406, 297] width 224 height 32
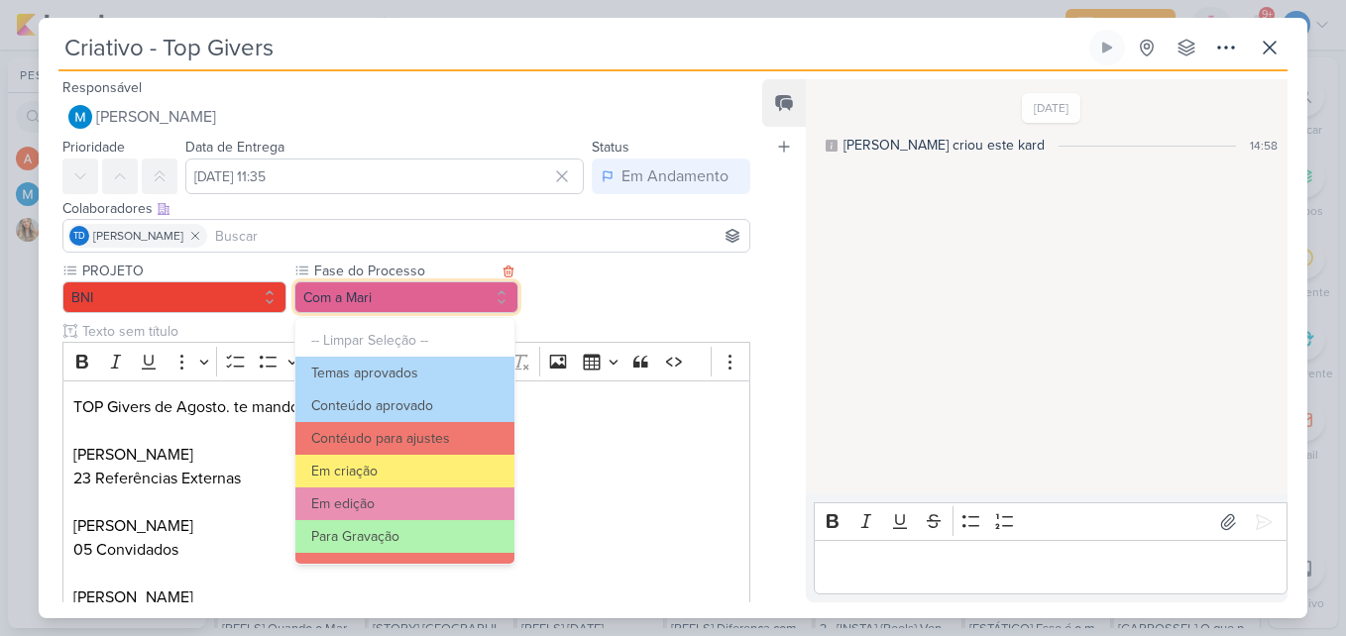
scroll to position [191, 0]
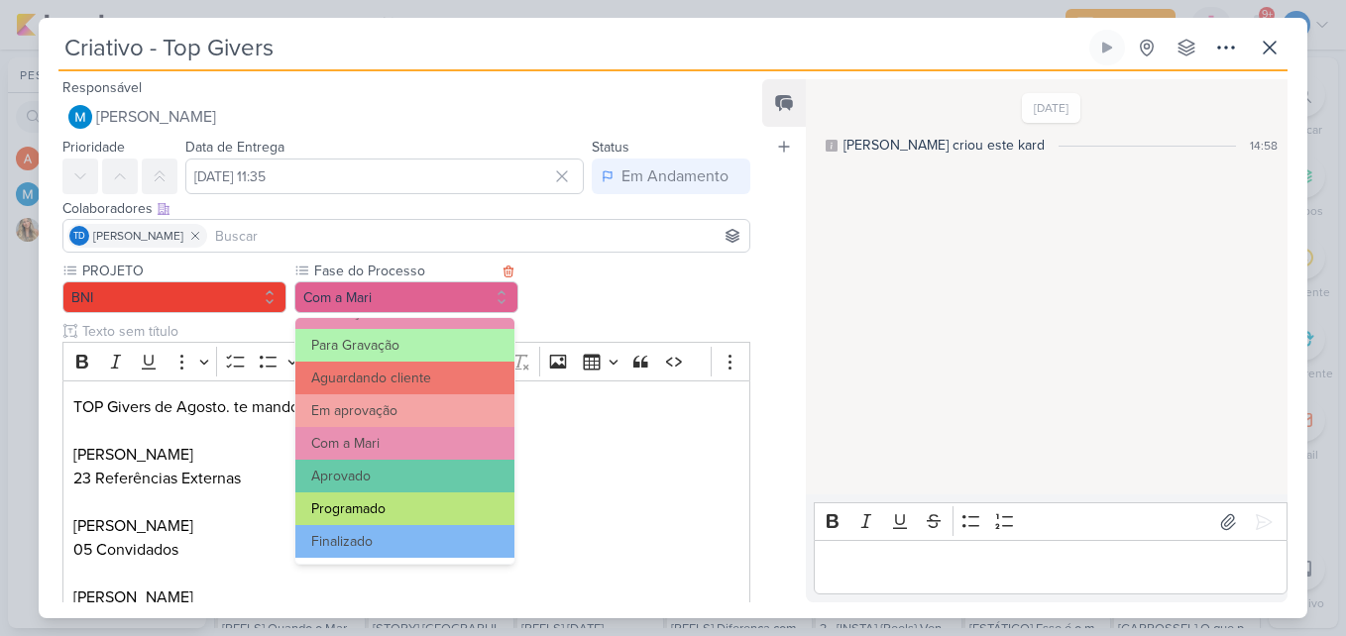
click at [418, 493] on button "Programado" at bounding box center [404, 508] width 219 height 33
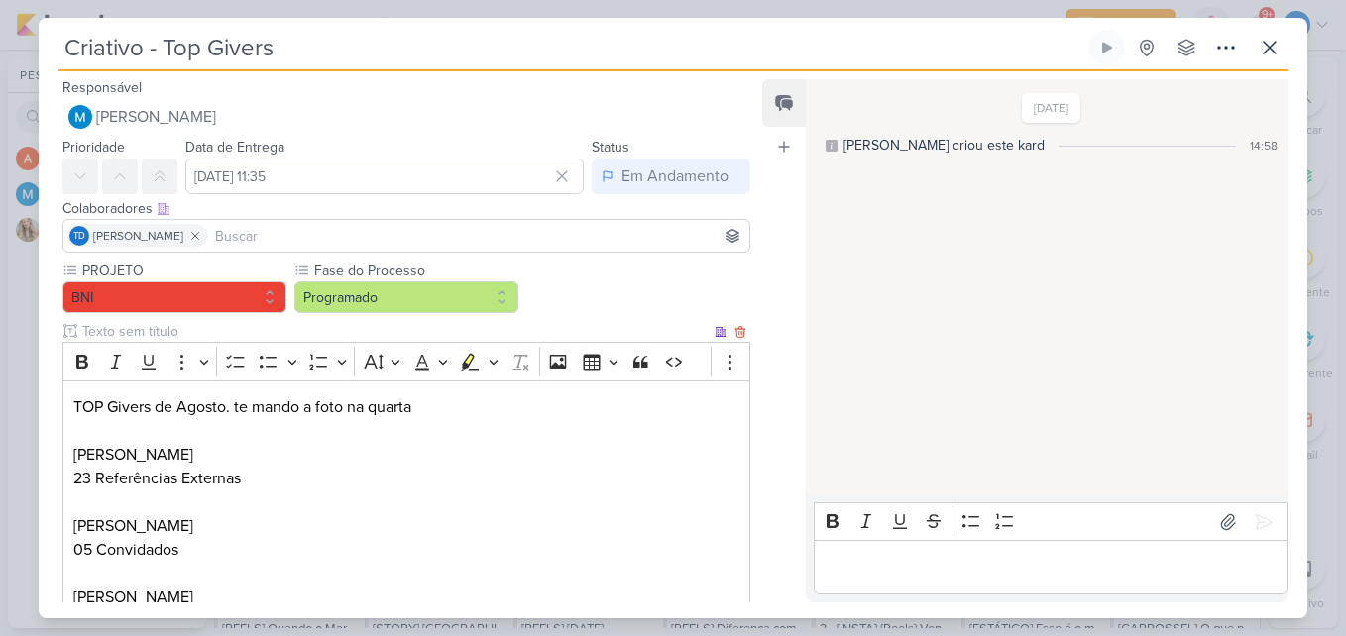
scroll to position [750, 0]
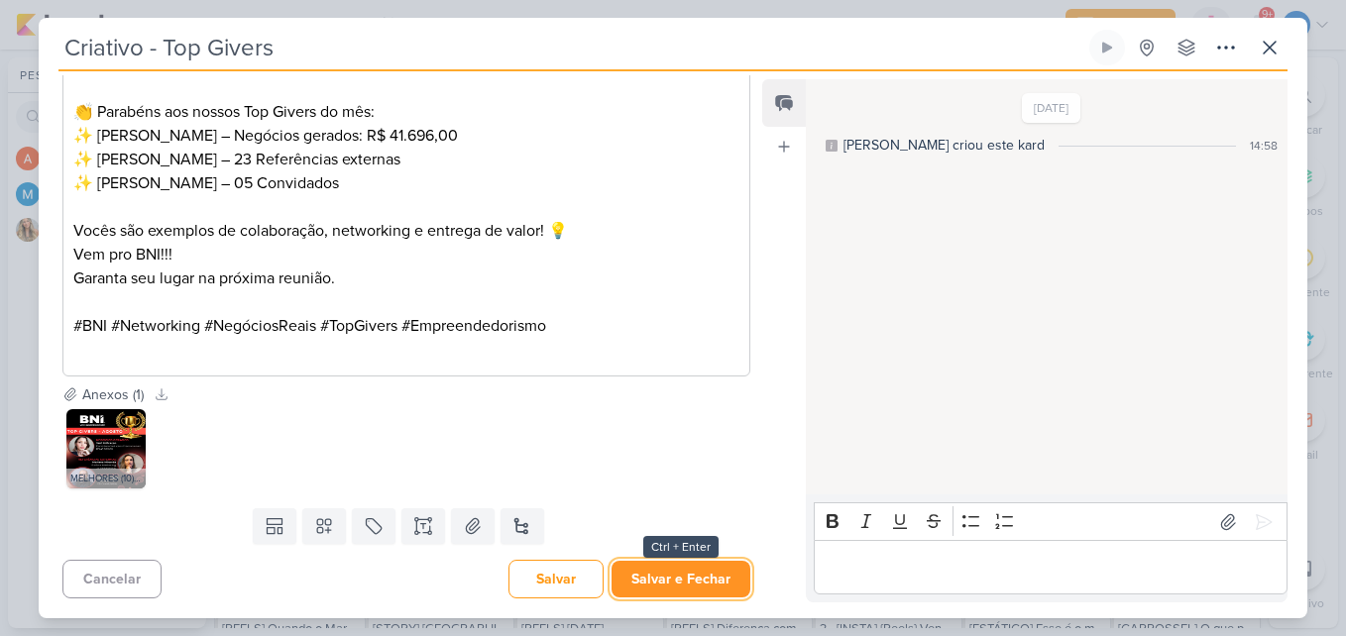
click at [696, 565] on button "Salvar e Fechar" at bounding box center [680, 579] width 139 height 37
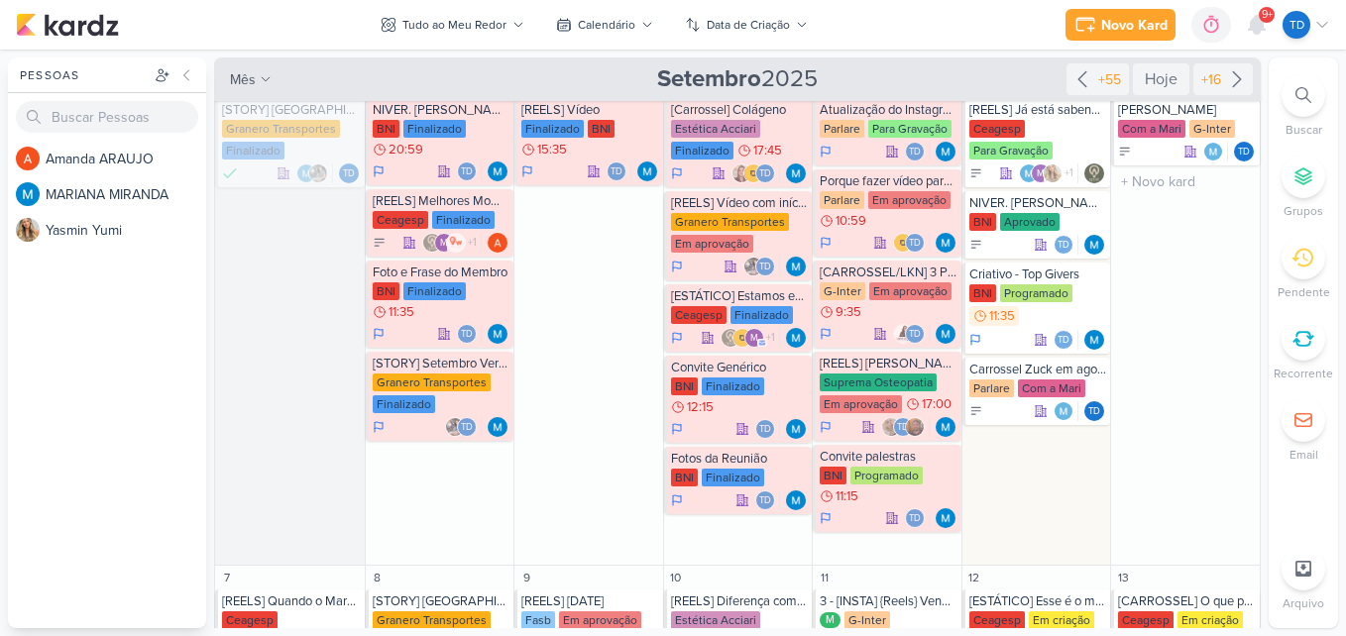
scroll to position [27, 0]
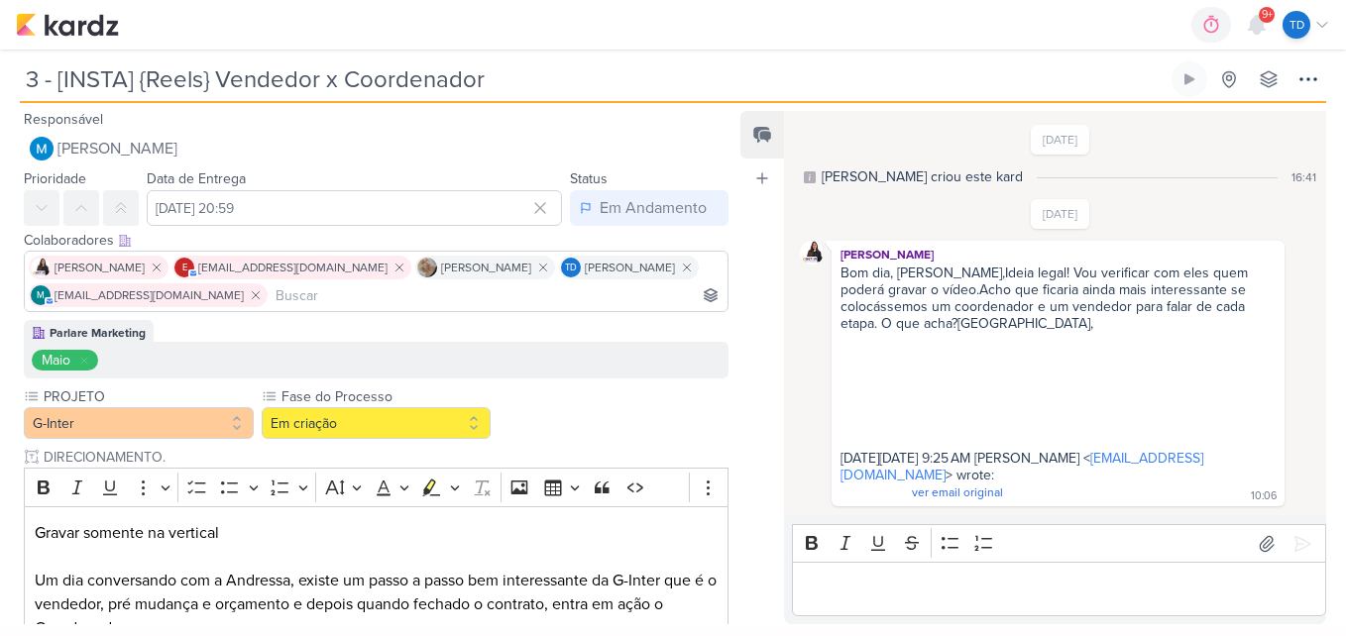
scroll to position [190, 0]
